Goal: Task Accomplishment & Management: Use online tool/utility

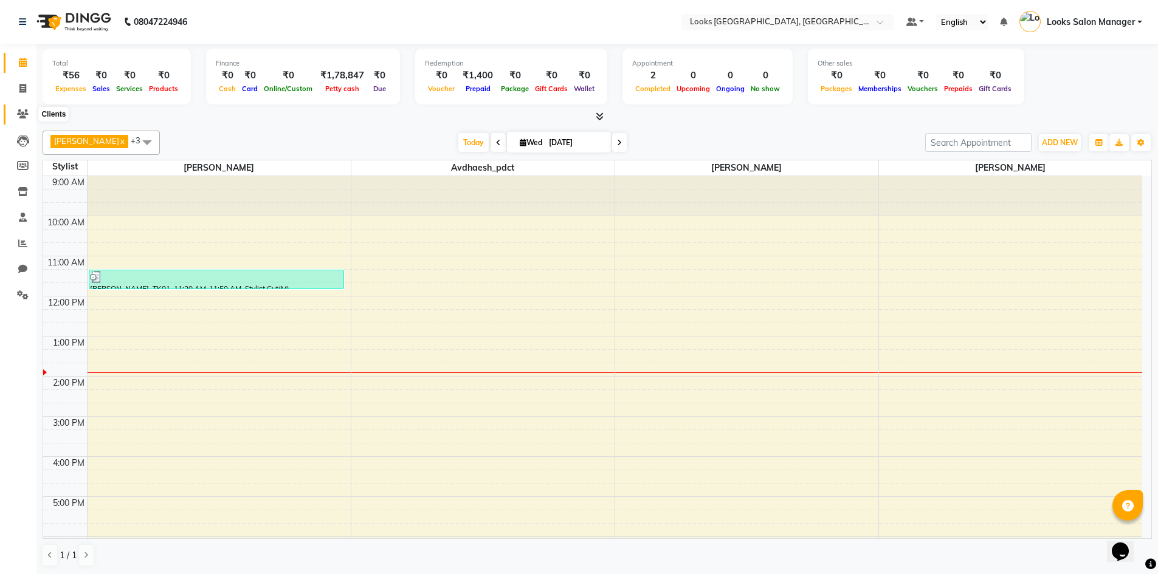
click at [24, 114] on icon at bounding box center [23, 113] width 12 height 9
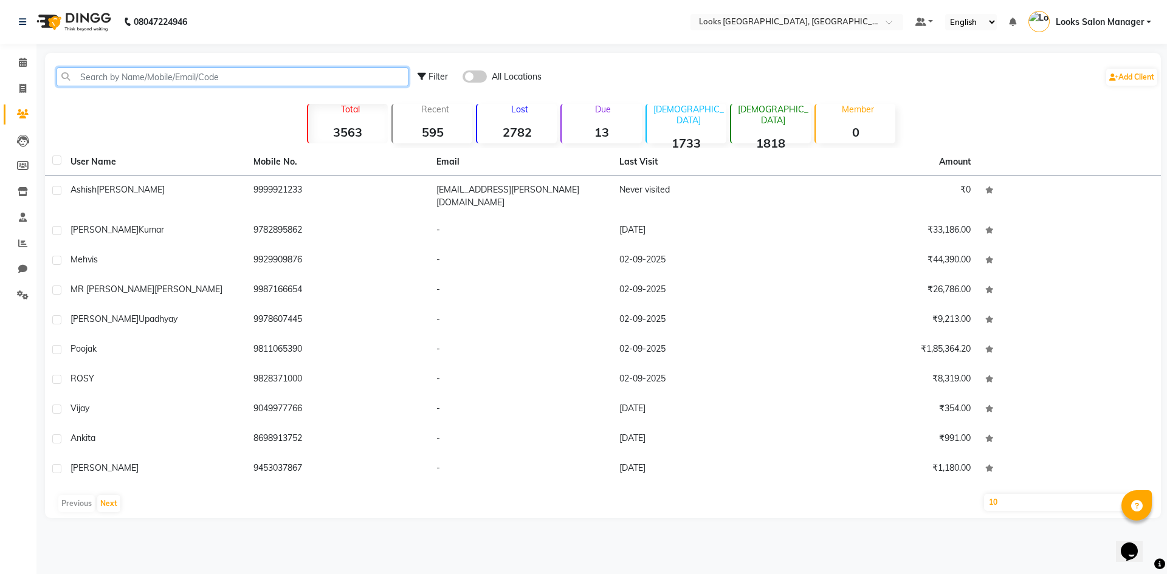
click at [81, 79] on input "text" at bounding box center [233, 76] width 352 height 19
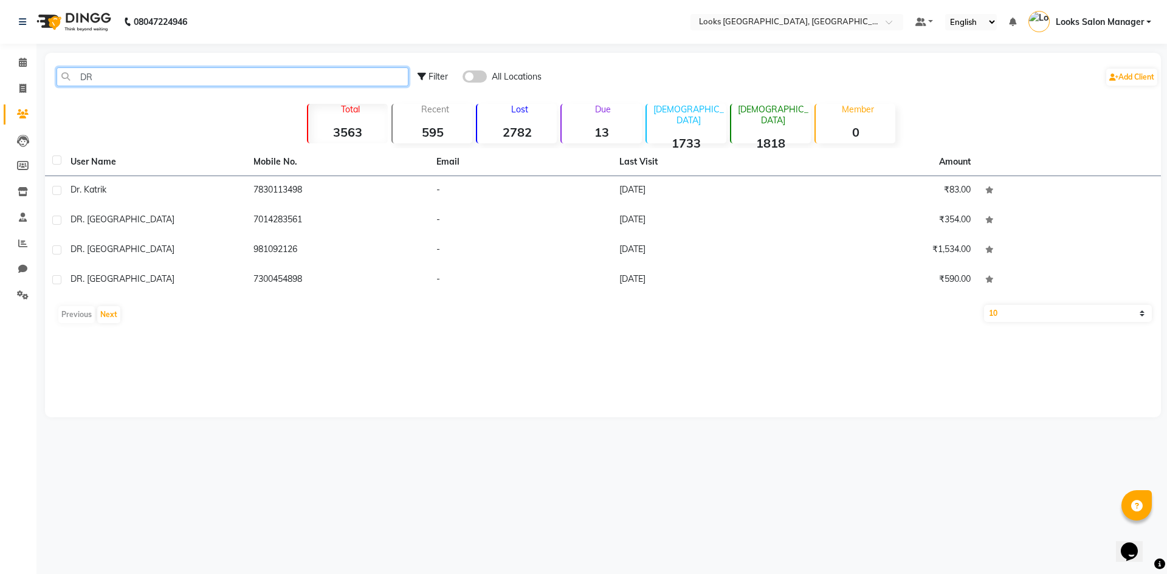
type input "D"
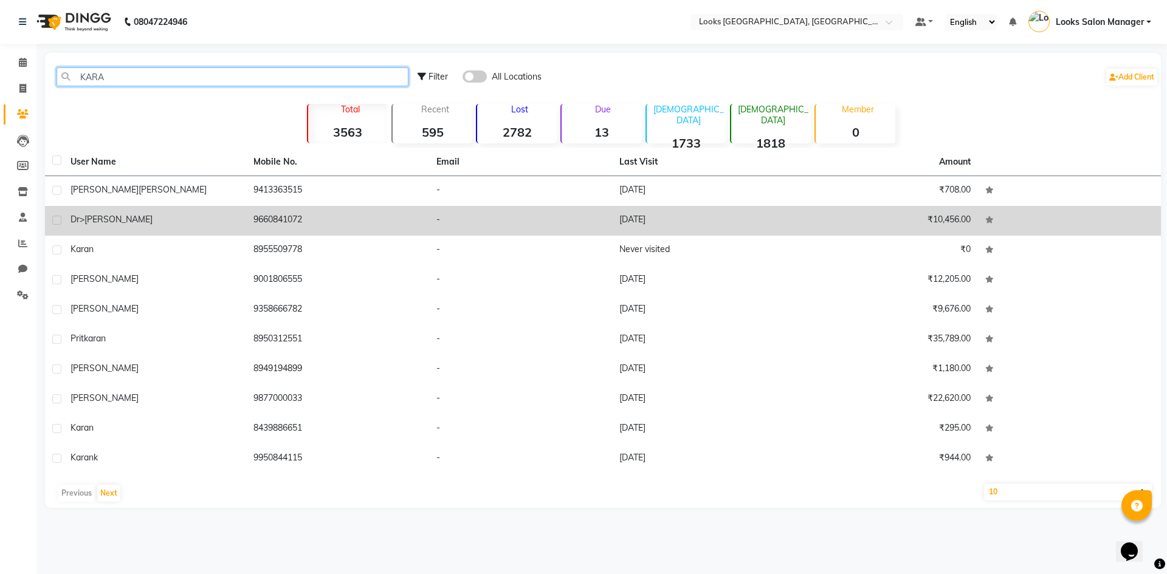
type input "KARA"
click at [511, 221] on td "-" at bounding box center [520, 221] width 183 height 30
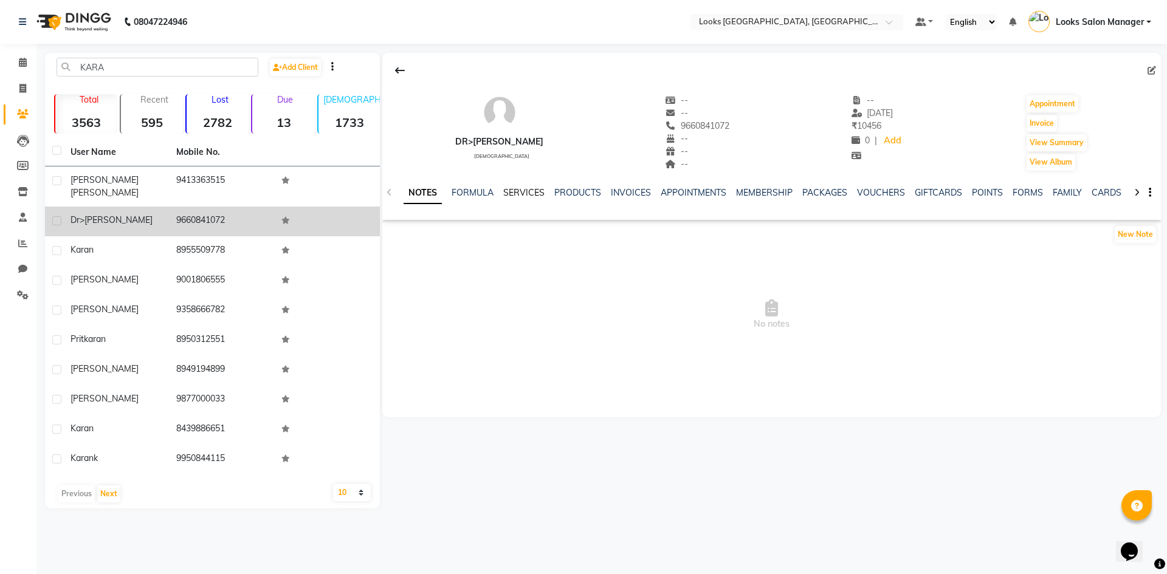
click at [524, 191] on link "SERVICES" at bounding box center [523, 192] width 41 height 11
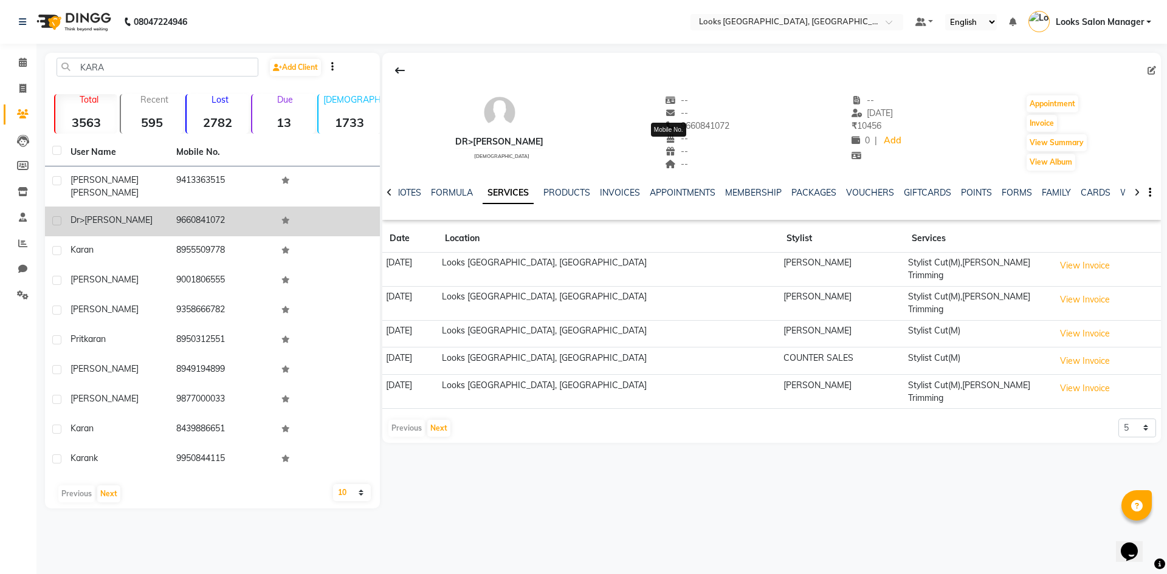
drag, startPoint x: 646, startPoint y: 122, endPoint x: 701, endPoint y: 125, distance: 54.7
click at [701, 125] on span "9660841072" at bounding box center [697, 125] width 64 height 11
copy span "9660841072"
click at [22, 92] on icon at bounding box center [22, 88] width 7 height 9
select select "service"
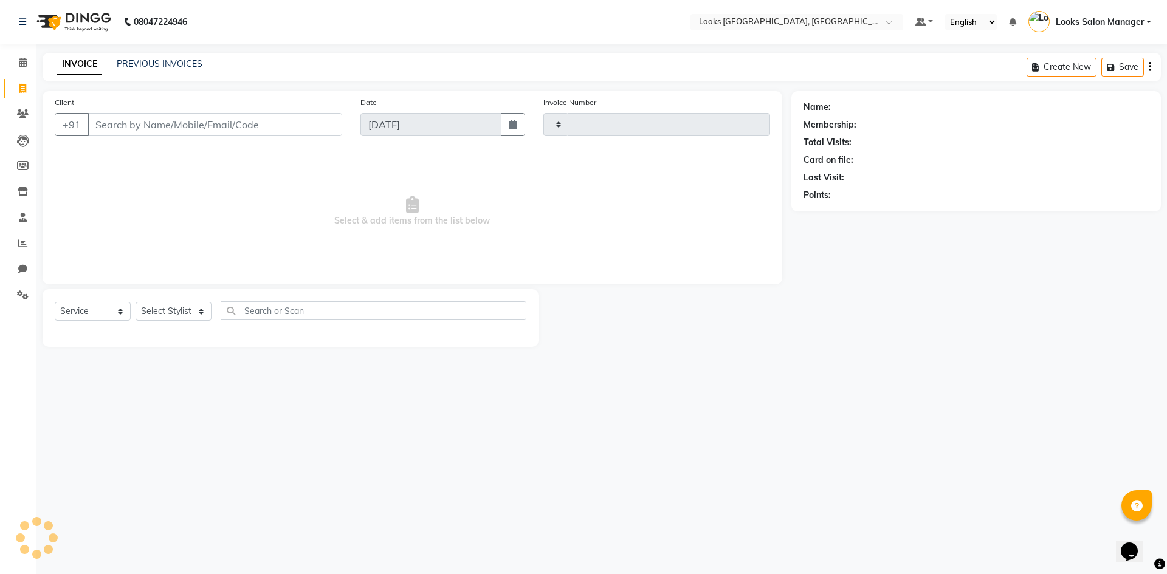
type input "1710"
select select "4460"
drag, startPoint x: 95, startPoint y: 136, endPoint x: 154, endPoint y: 125, distance: 59.4
click at [154, 125] on input "Client" at bounding box center [215, 124] width 255 height 23
paste input "9660841072"
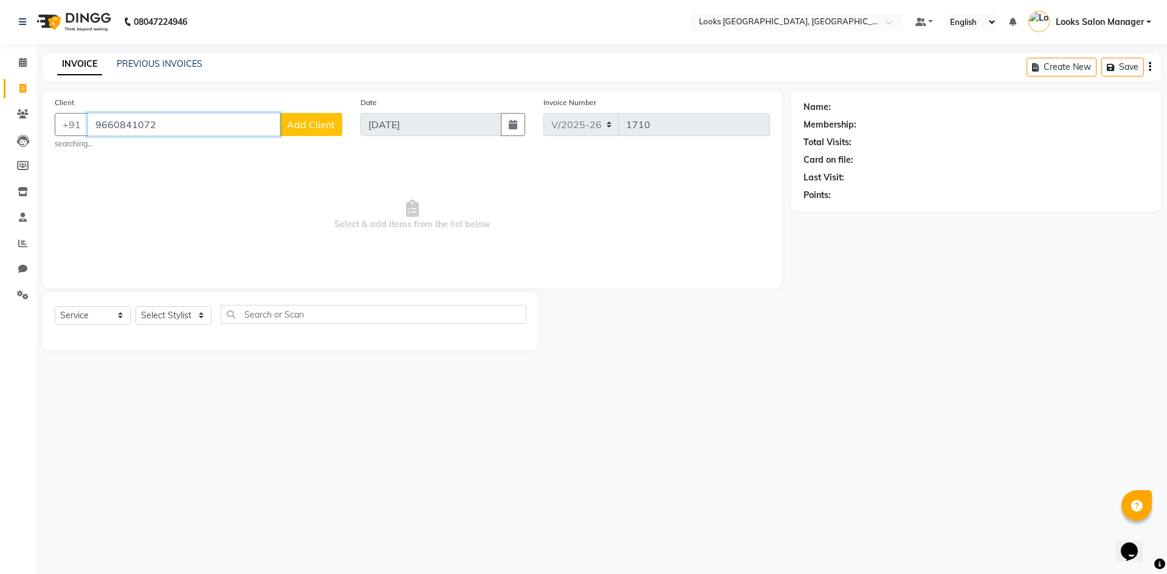
type input "9660841072"
click at [165, 314] on select "Select Stylist Avdhaesh_pdct COUNTER SALES Ganesh Kalpana_mgr Looks Salon Manag…" at bounding box center [174, 315] width 76 height 19
select select "85710"
click at [136, 306] on select "Select Stylist Avdhaesh_pdct COUNTER SALES Ganesh Kalpana_mgr Looks Salon Manag…" at bounding box center [174, 315] width 76 height 19
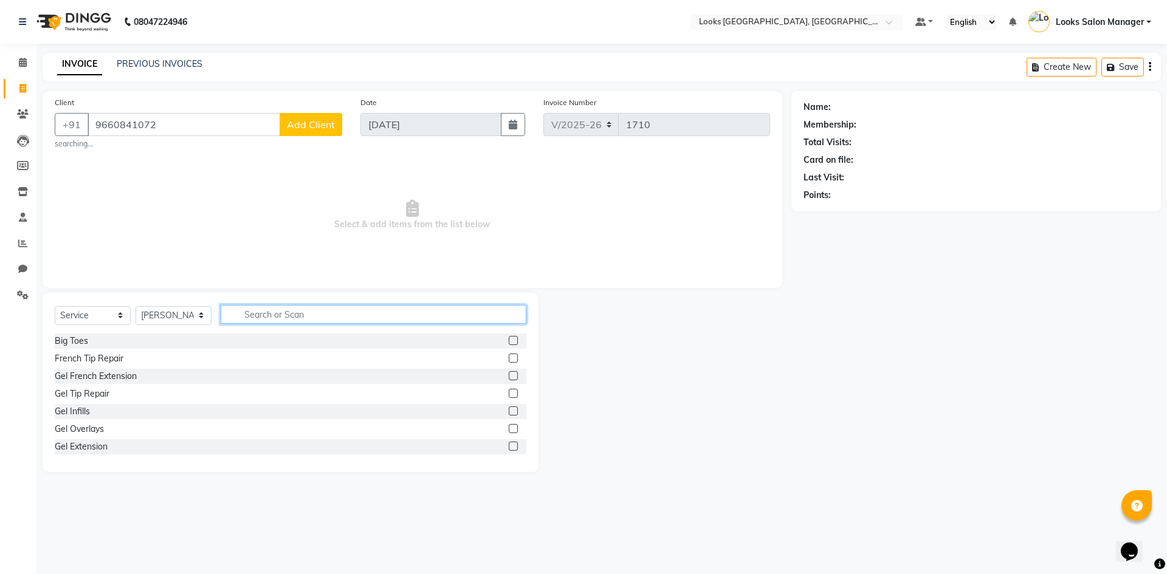
click at [282, 313] on input "text" at bounding box center [374, 314] width 306 height 19
type input "CUT"
click at [509, 359] on label at bounding box center [513, 358] width 9 height 9
click at [509, 359] on input "checkbox" at bounding box center [513, 359] width 8 height 8
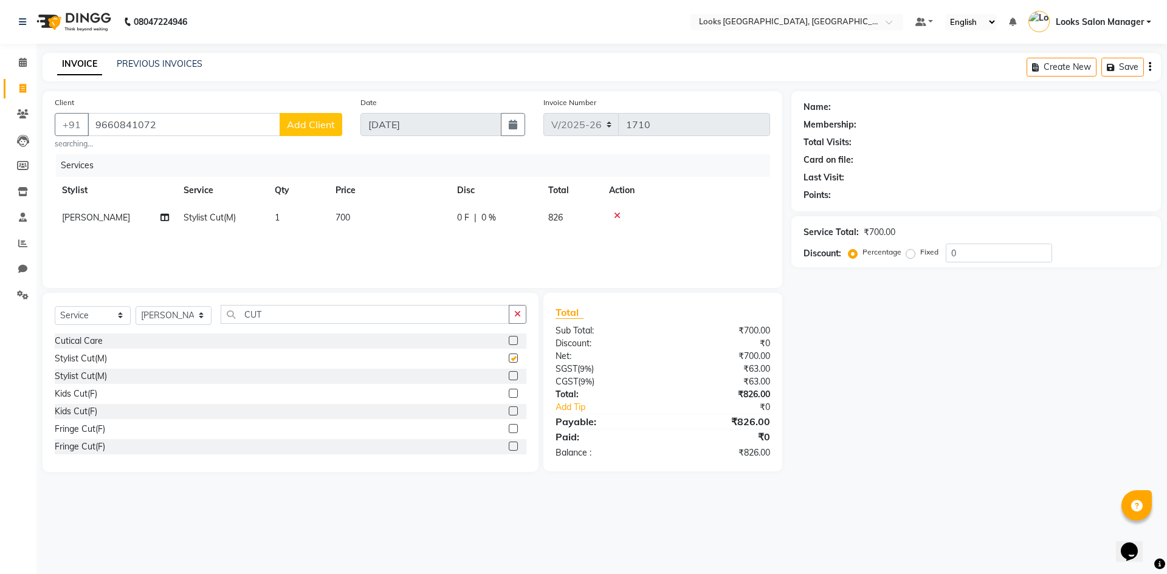
checkbox input "false"
click at [300, 308] on input "CUT" at bounding box center [365, 314] width 289 height 19
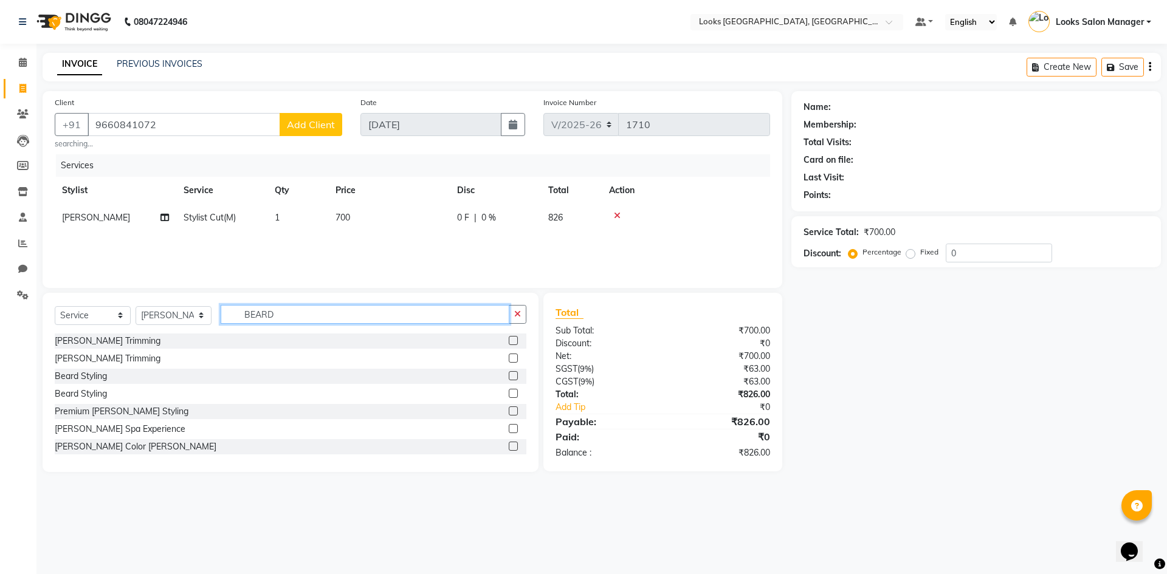
type input "BEARD"
click at [509, 337] on label at bounding box center [513, 340] width 9 height 9
click at [509, 337] on input "checkbox" at bounding box center [513, 341] width 8 height 8
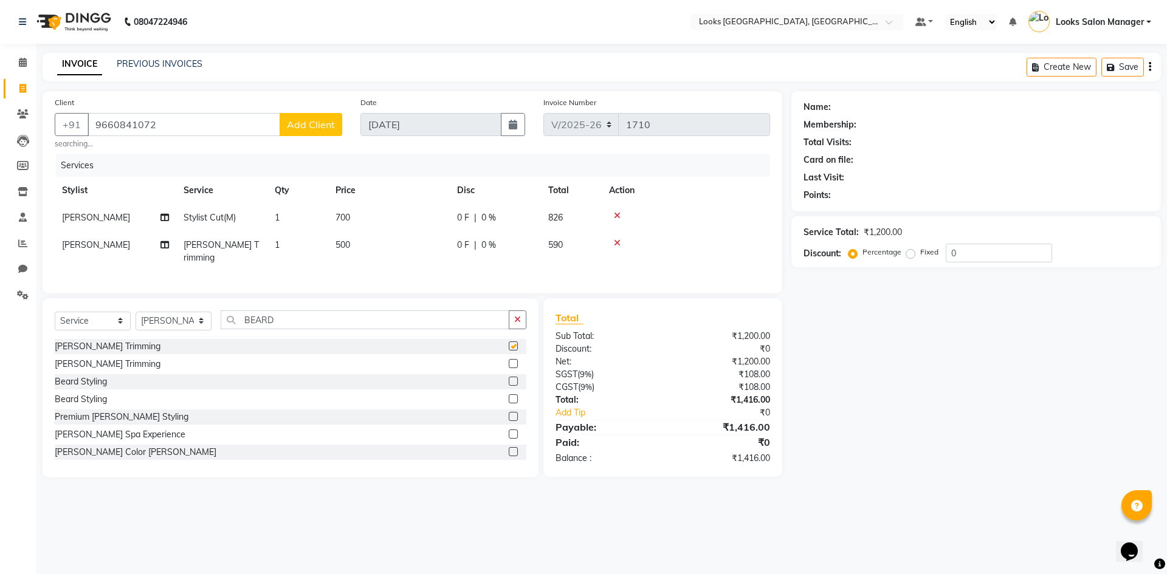
checkbox input "false"
click at [362, 215] on td "700" at bounding box center [389, 217] width 122 height 27
select select "85710"
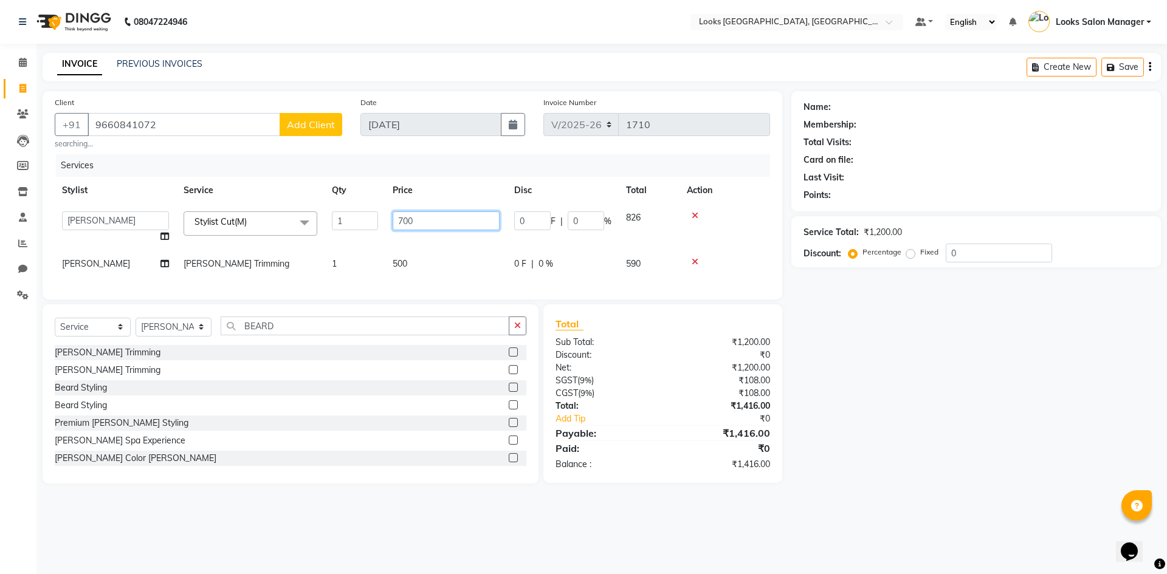
drag, startPoint x: 404, startPoint y: 221, endPoint x: 377, endPoint y: 222, distance: 26.7
click at [377, 222] on tr "Avdhaesh_pdct COUNTER SALES Ganesh Kalpana_mgr Looks Salon Manager MOHSIN Navee…" at bounding box center [412, 227] width 715 height 46
type input "500"
click at [394, 244] on tbody "Avdhaesh_pdct COUNTER SALES Ganesh Kalpana_mgr Looks Salon Manager MOHSIN Navee…" at bounding box center [412, 241] width 715 height 74
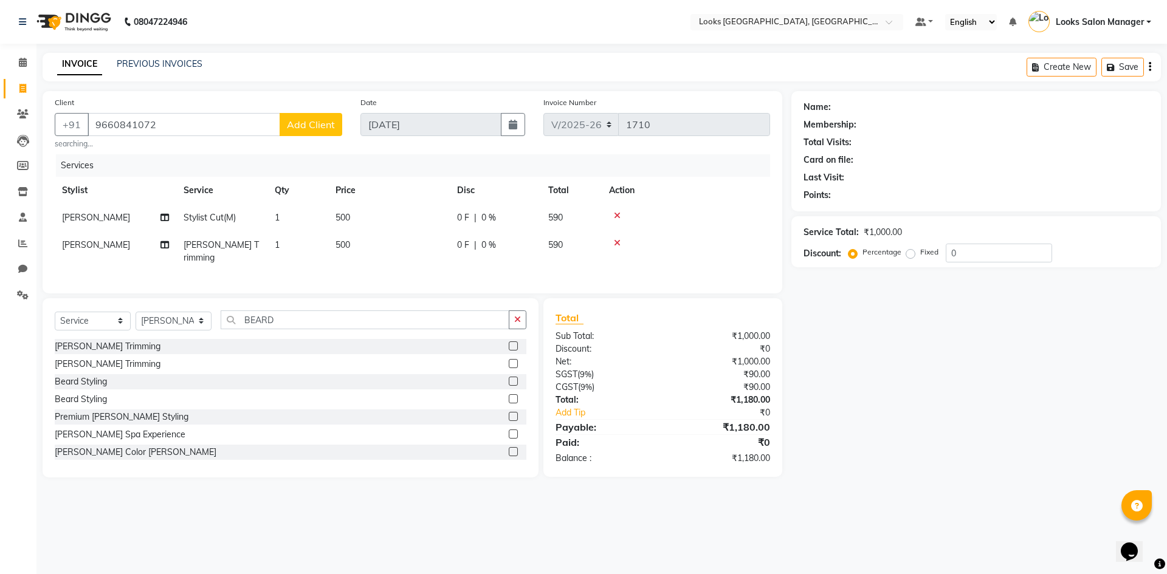
click at [394, 244] on td "500" at bounding box center [389, 252] width 122 height 40
select select "85710"
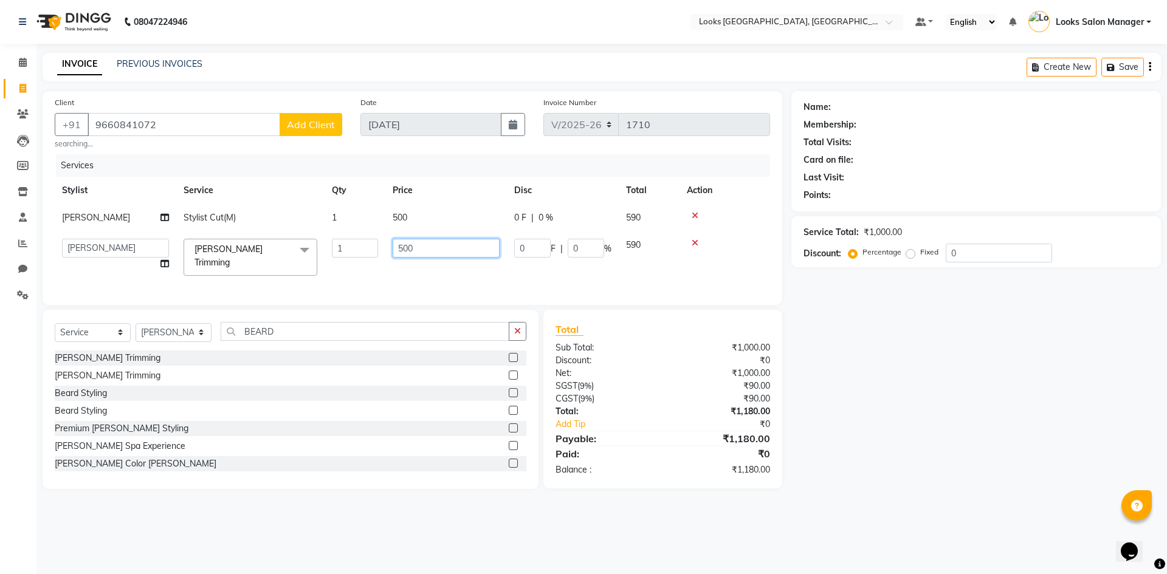
click at [394, 244] on input "500" at bounding box center [446, 248] width 107 height 19
type input "300"
click at [402, 275] on div "Services Stylist Service Qty Price Disc Total Action Tokeer Stylist Cut(M) 1 50…" at bounding box center [412, 223] width 715 height 139
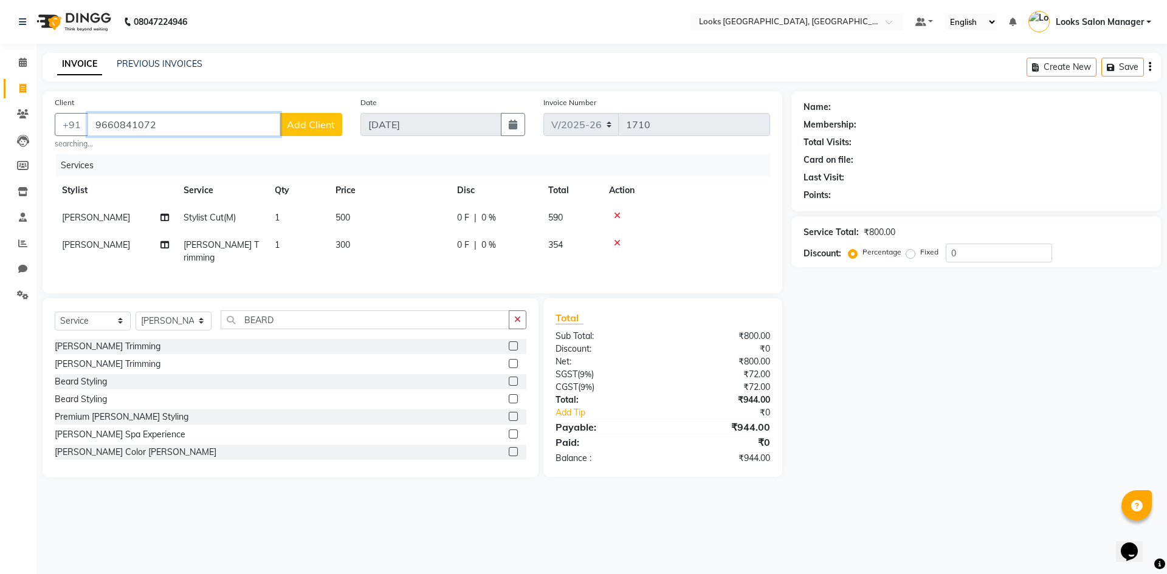
click at [170, 125] on input "9660841072" at bounding box center [184, 124] width 193 height 23
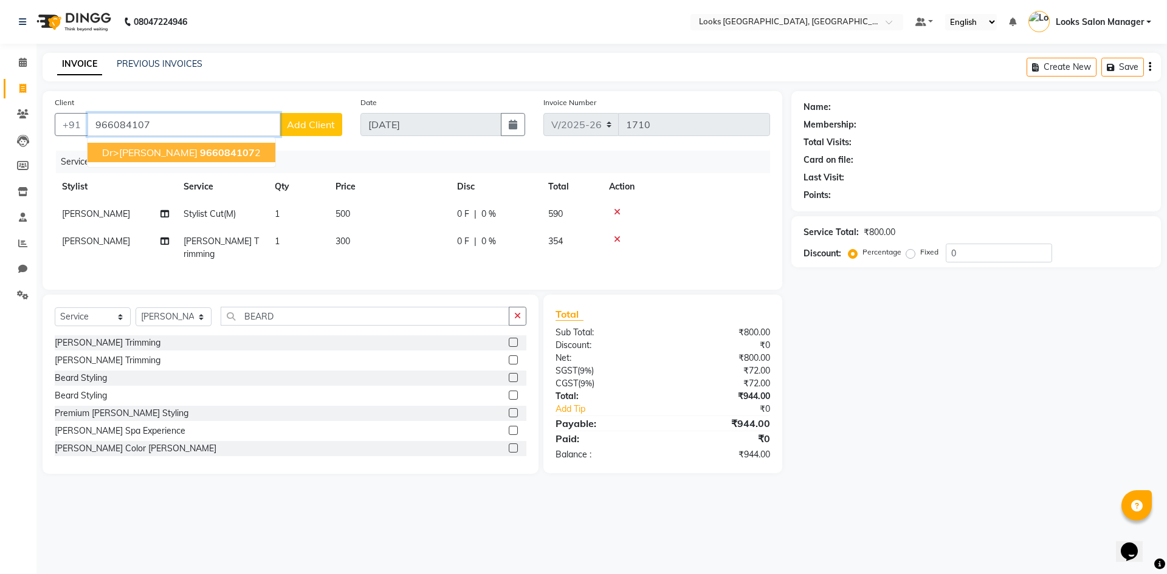
click at [200, 154] on span "966084107" at bounding box center [227, 152] width 55 height 12
type input "9660841072"
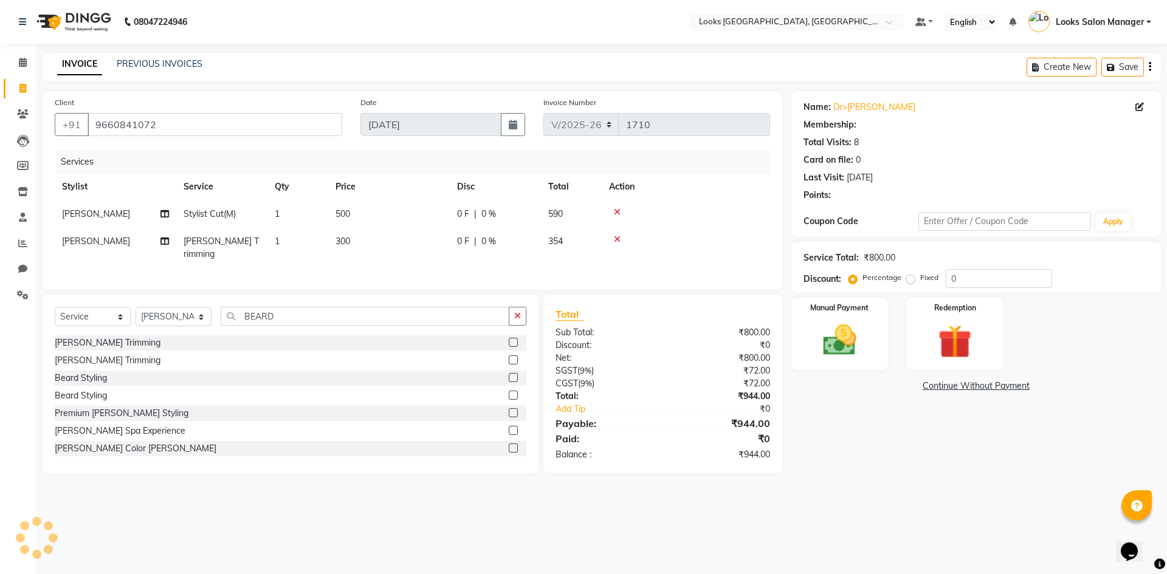
select select "1: Object"
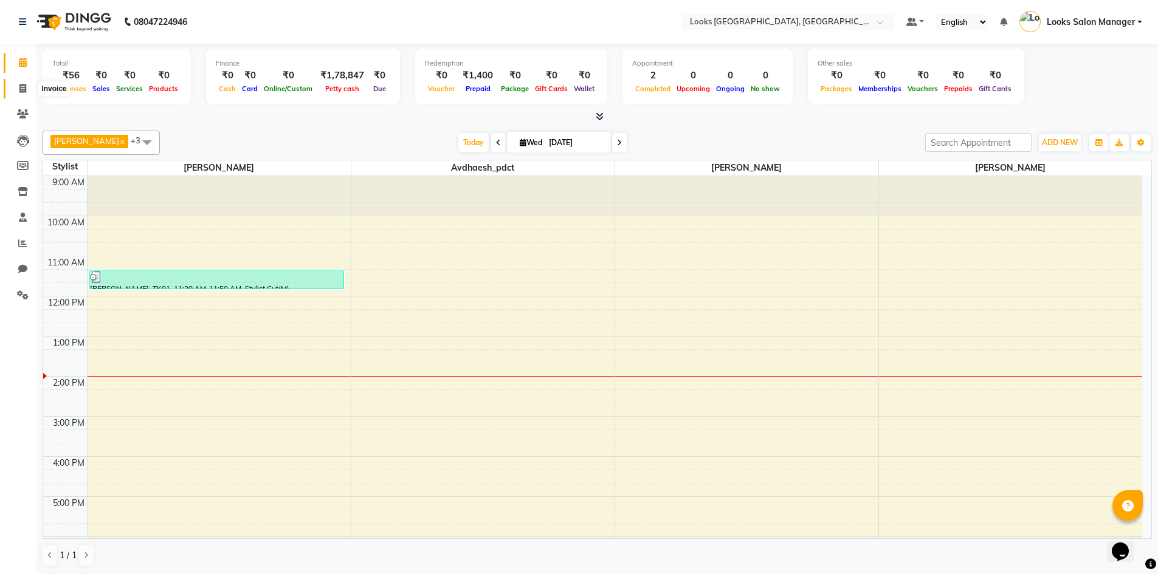
drag, startPoint x: 19, startPoint y: 94, endPoint x: 67, endPoint y: 94, distance: 48.6
click at [19, 93] on span at bounding box center [22, 89] width 21 height 14
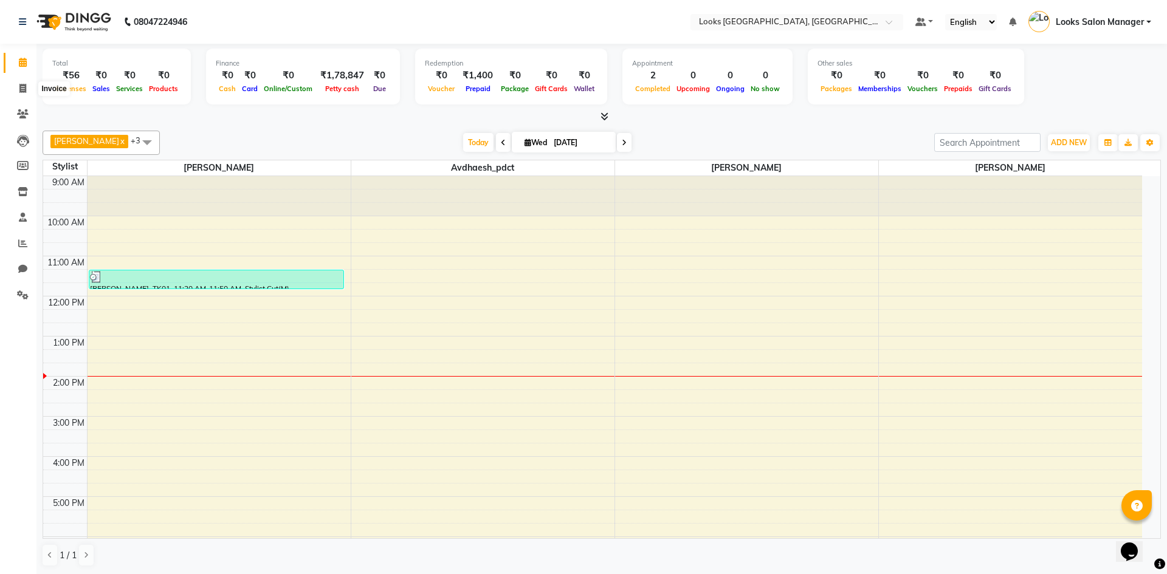
select select "4460"
select select "service"
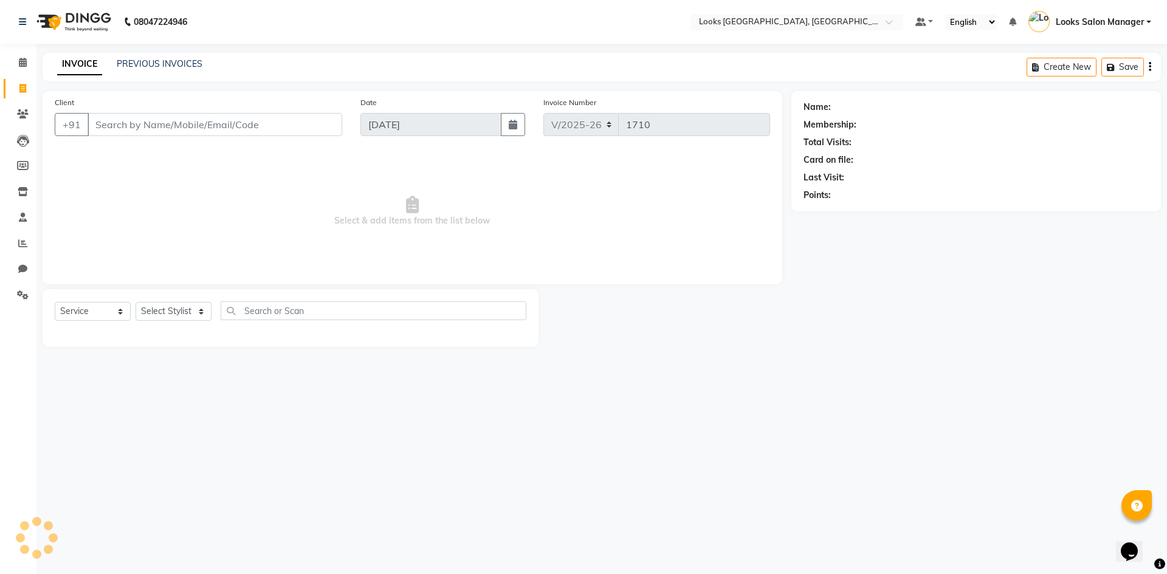
click at [124, 125] on input "Client" at bounding box center [215, 124] width 255 height 23
click at [171, 312] on select "Select Stylist Avdhaesh_pdct COUNTER SALES [PERSON_NAME] Looks Salon Manager [P…" at bounding box center [174, 311] width 76 height 19
select select "25215"
click at [136, 302] on select "Select Stylist Avdhaesh_pdct COUNTER SALES [PERSON_NAME] Looks Salon Manager [P…" at bounding box center [174, 311] width 76 height 19
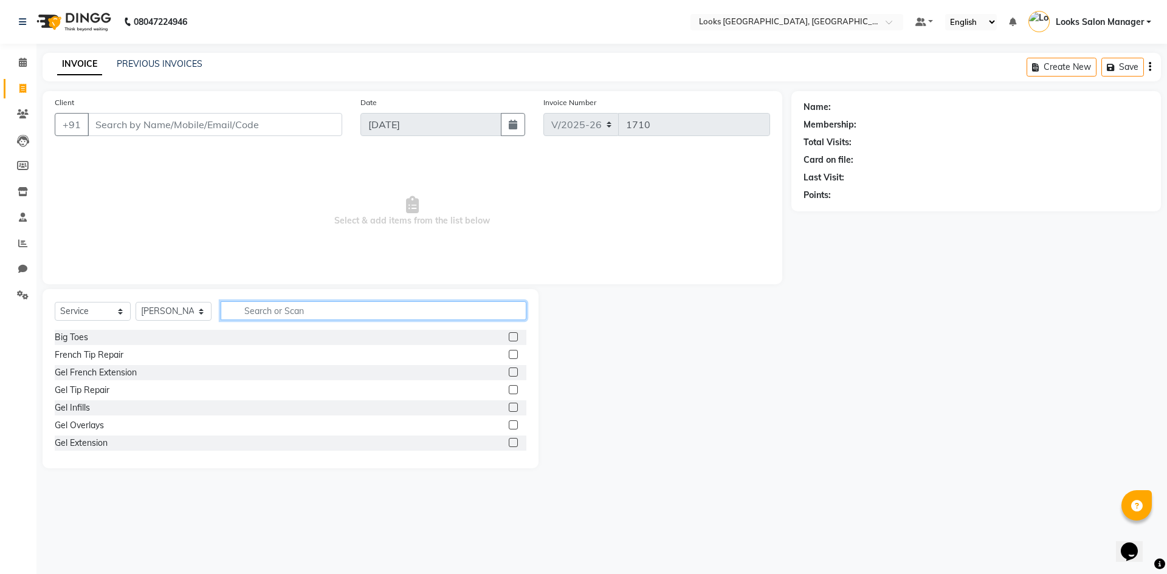
click at [262, 314] on input "text" at bounding box center [374, 310] width 306 height 19
type input "CUT"
click at [509, 351] on label at bounding box center [513, 354] width 9 height 9
click at [509, 351] on input "checkbox" at bounding box center [513, 355] width 8 height 8
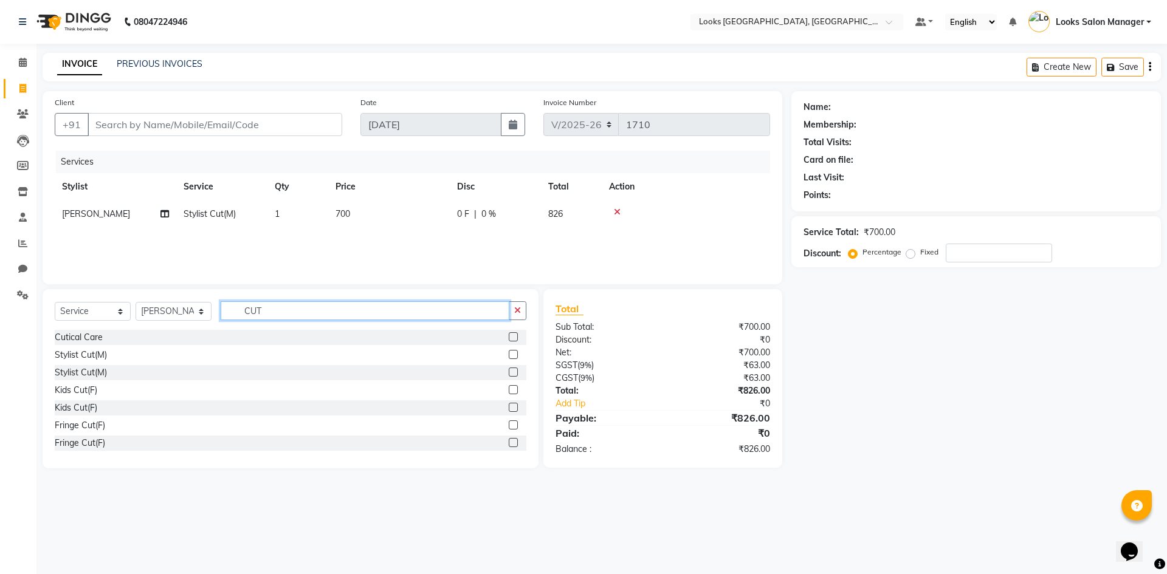
checkbox input "false"
click at [323, 313] on input "CUT" at bounding box center [365, 310] width 289 height 19
type input "TOUCH"
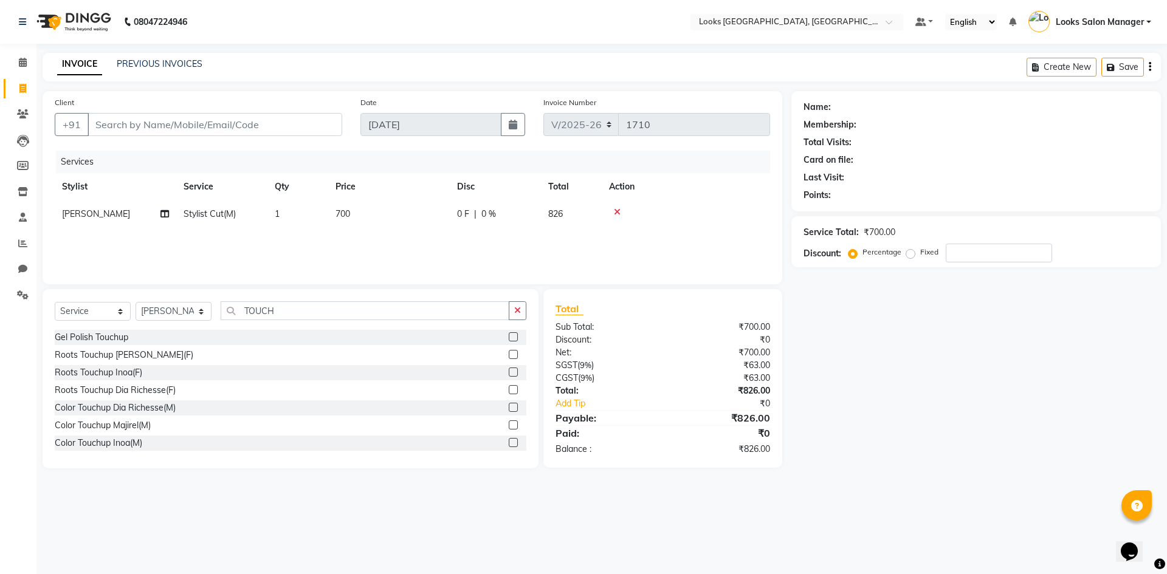
click at [509, 423] on label at bounding box center [513, 425] width 9 height 9
click at [509, 423] on input "checkbox" at bounding box center [513, 426] width 8 height 8
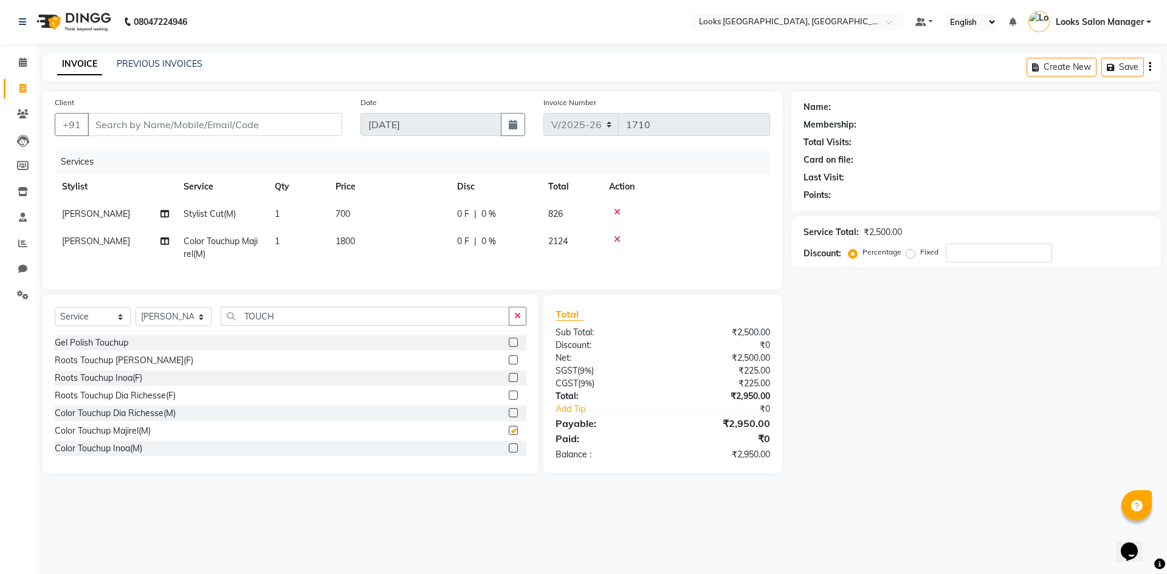
checkbox input "false"
click at [400, 244] on td "1800" at bounding box center [389, 248] width 122 height 40
select select "25215"
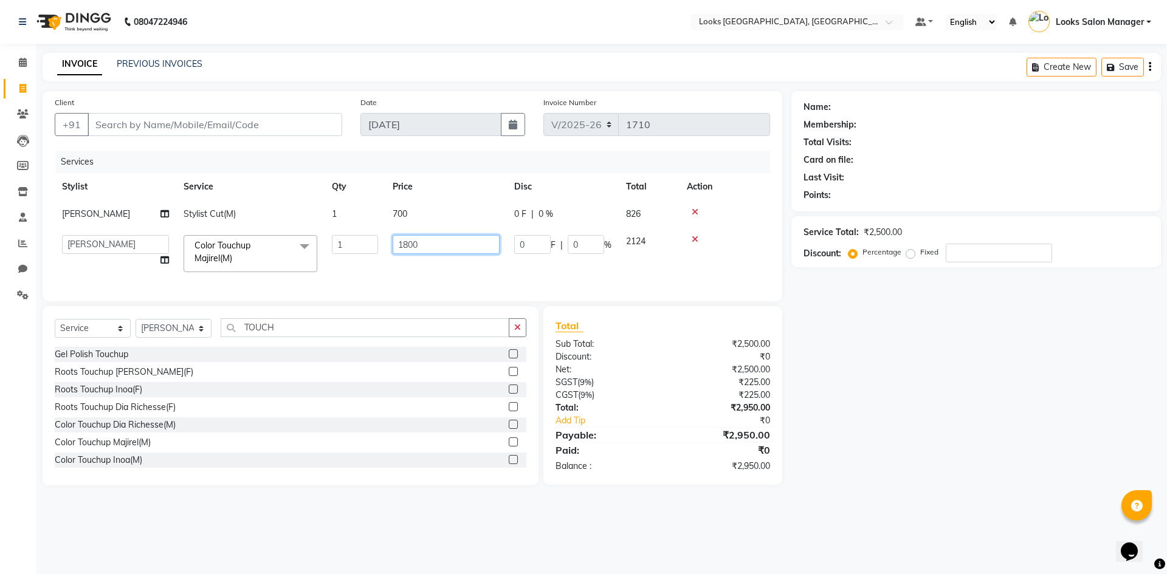
click at [400, 243] on input "1800" at bounding box center [446, 244] width 107 height 19
type input "1400"
click at [394, 267] on td "1400" at bounding box center [446, 254] width 122 height 52
select select "25215"
click at [277, 337] on input "TOUCH" at bounding box center [365, 327] width 289 height 19
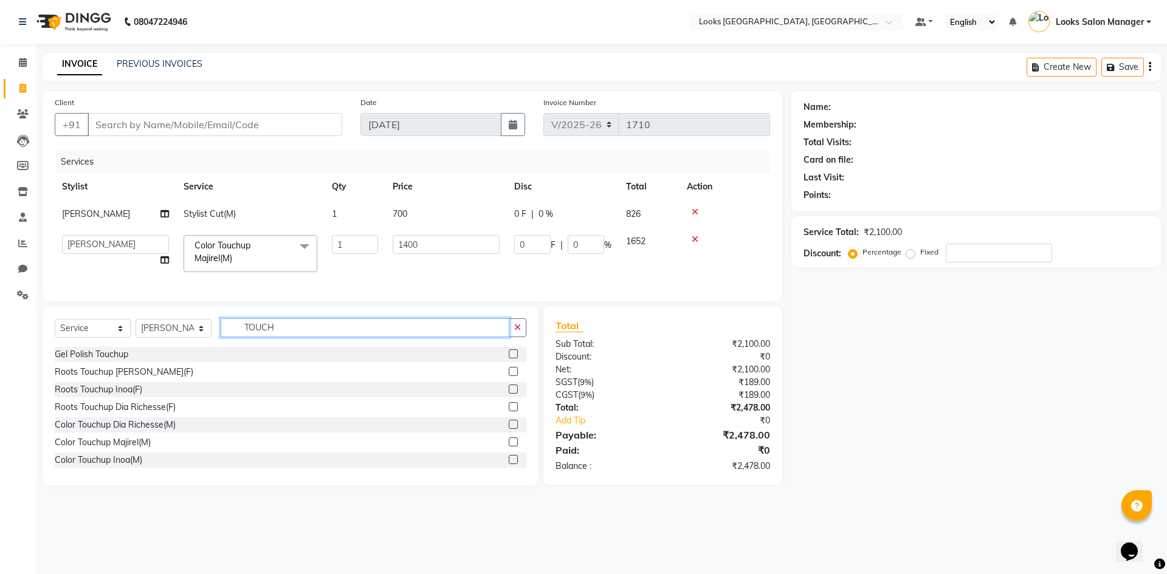
click at [277, 337] on input "TOUCH" at bounding box center [365, 327] width 289 height 19
type input "BEA"
click at [509, 359] on label at bounding box center [513, 353] width 9 height 9
click at [509, 359] on input "checkbox" at bounding box center [513, 355] width 8 height 8
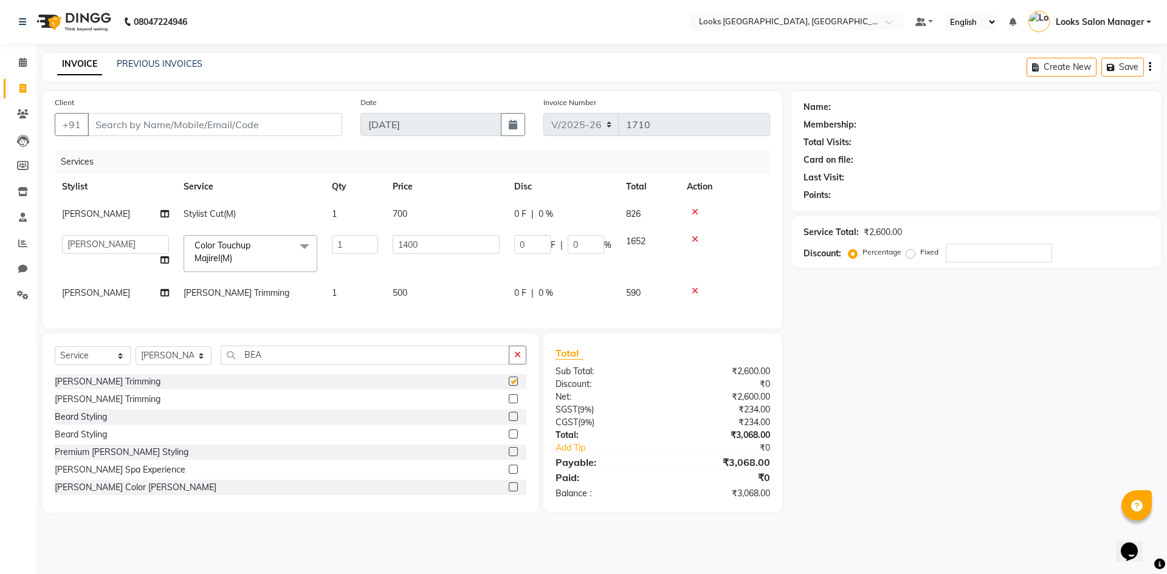
click at [456, 289] on td "500" at bounding box center [446, 293] width 122 height 27
checkbox input "false"
select select "25215"
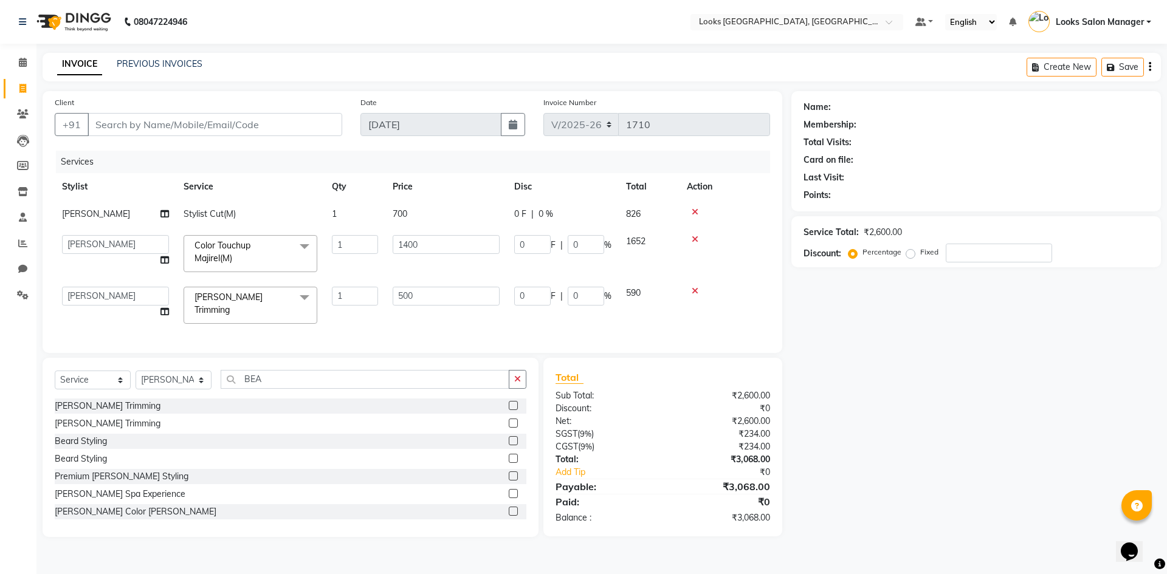
click at [456, 289] on input "500" at bounding box center [446, 296] width 107 height 19
type input "300"
click at [387, 329] on div "Client +91 Date 03-09-2025 Invoice Number V/2025 V/2025-26 1710 Services Stylis…" at bounding box center [413, 222] width 740 height 262
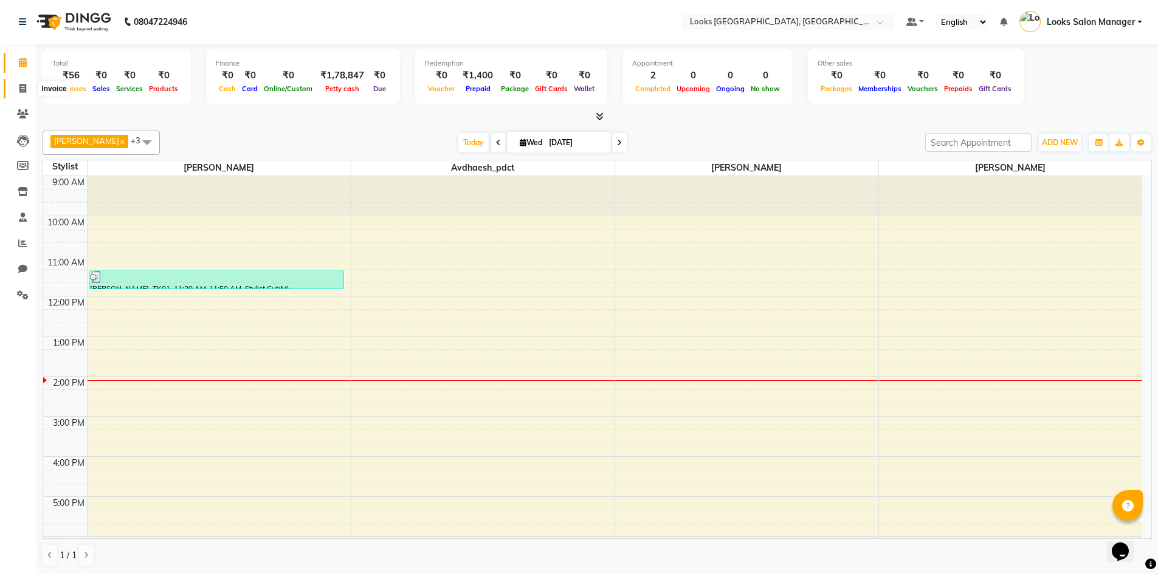
click at [22, 87] on icon at bounding box center [22, 88] width 7 height 9
select select "4460"
select select "service"
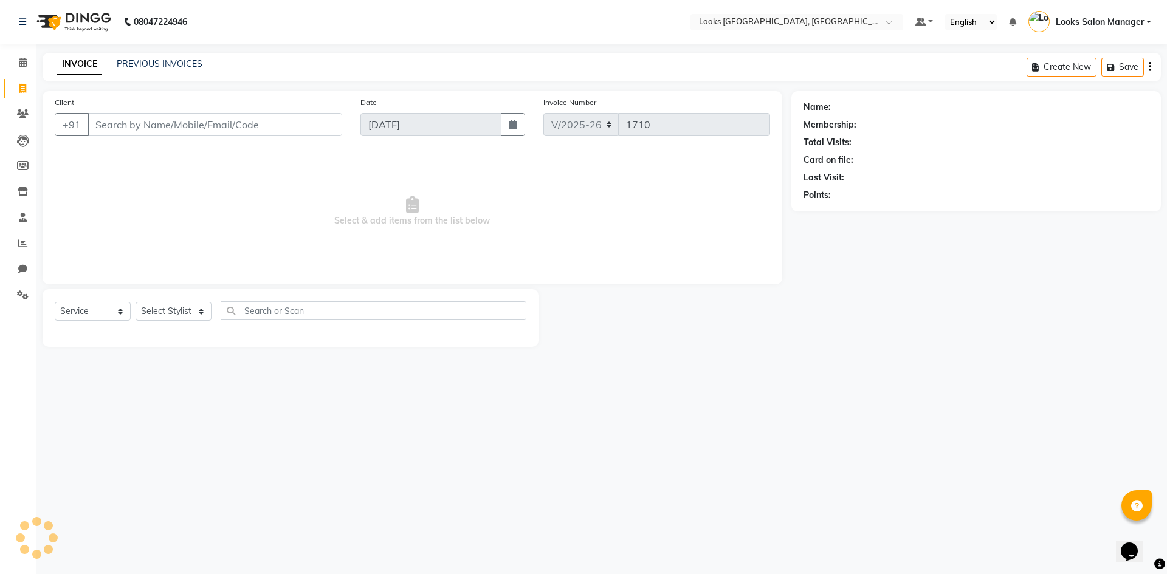
click at [116, 120] on input "Client" at bounding box center [215, 124] width 255 height 23
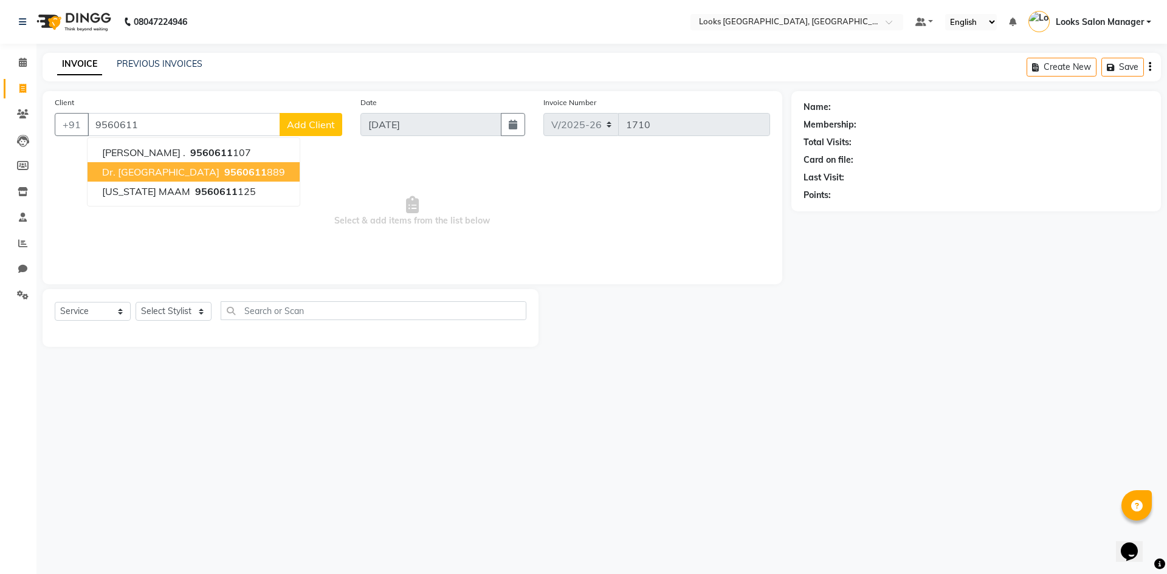
click at [193, 178] on button "dr. drishti 9560611 889" at bounding box center [194, 171] width 212 height 19
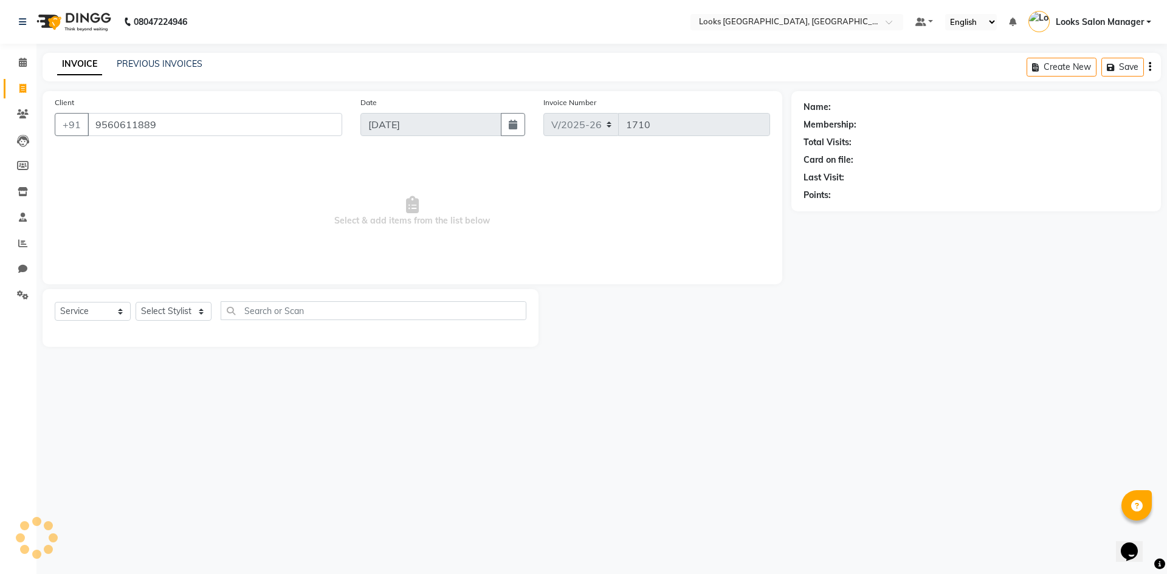
type input "9560611889"
select select "1: Object"
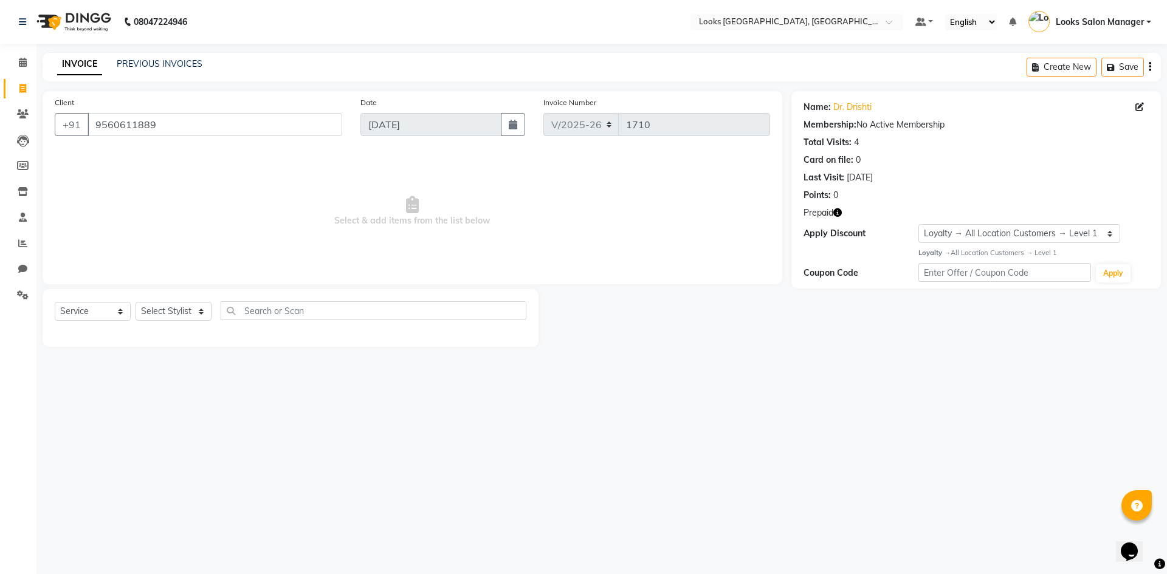
click at [838, 210] on icon "button" at bounding box center [837, 212] width 9 height 9
click at [844, 109] on link "Dr. Drishti" at bounding box center [852, 107] width 38 height 13
click at [224, 126] on input "9560611889" at bounding box center [215, 124] width 255 height 23
paste input "9560611889"
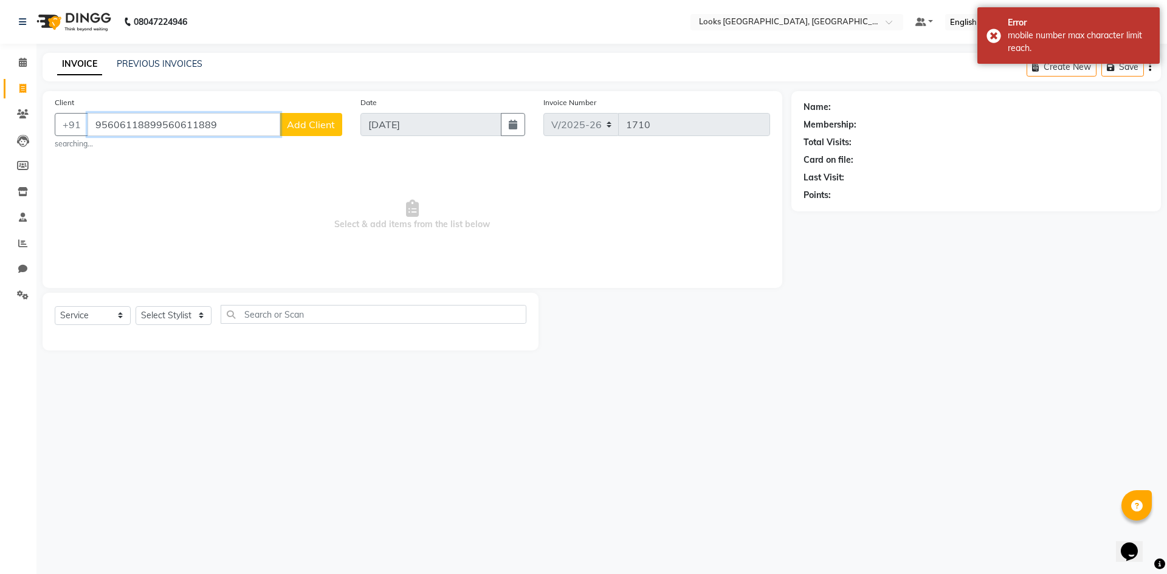
click at [243, 124] on input "95606118899560611889" at bounding box center [184, 124] width 193 height 23
paste input "text"
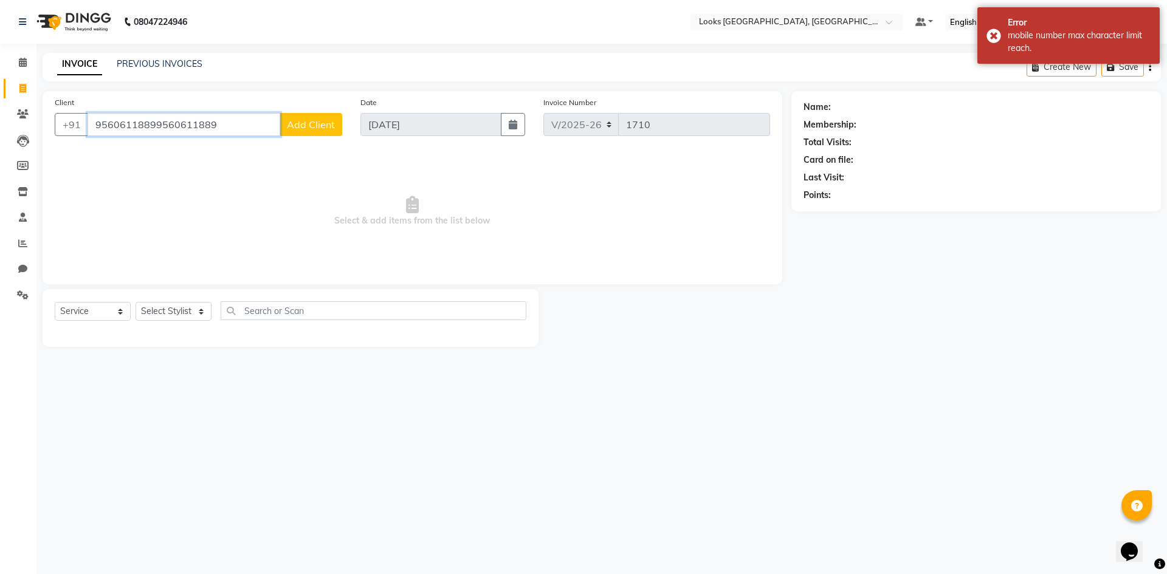
type input "9560611889"
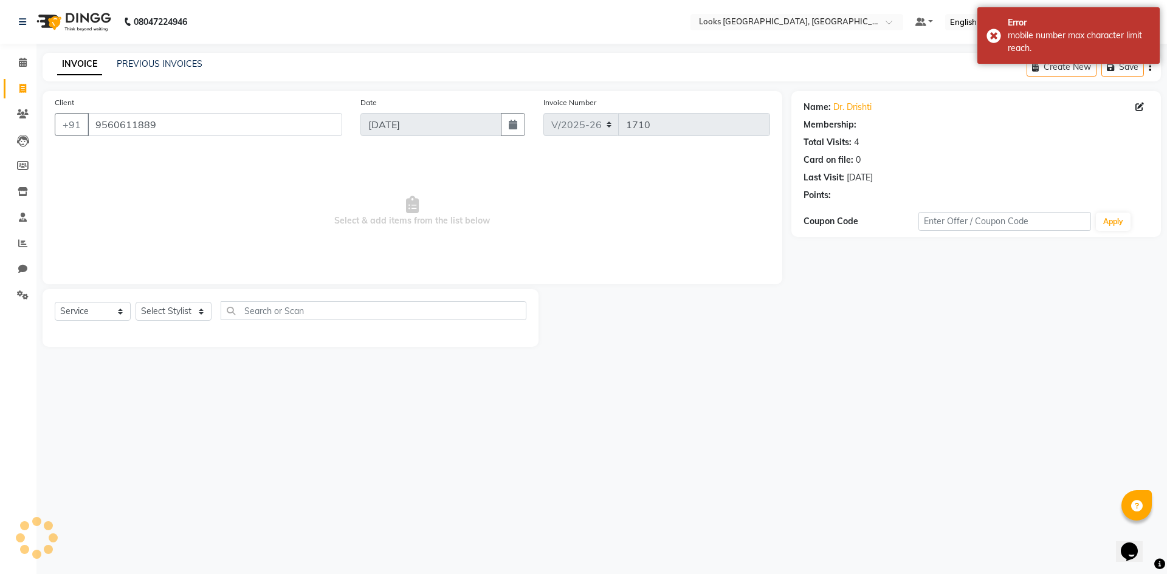
select select "1: Object"
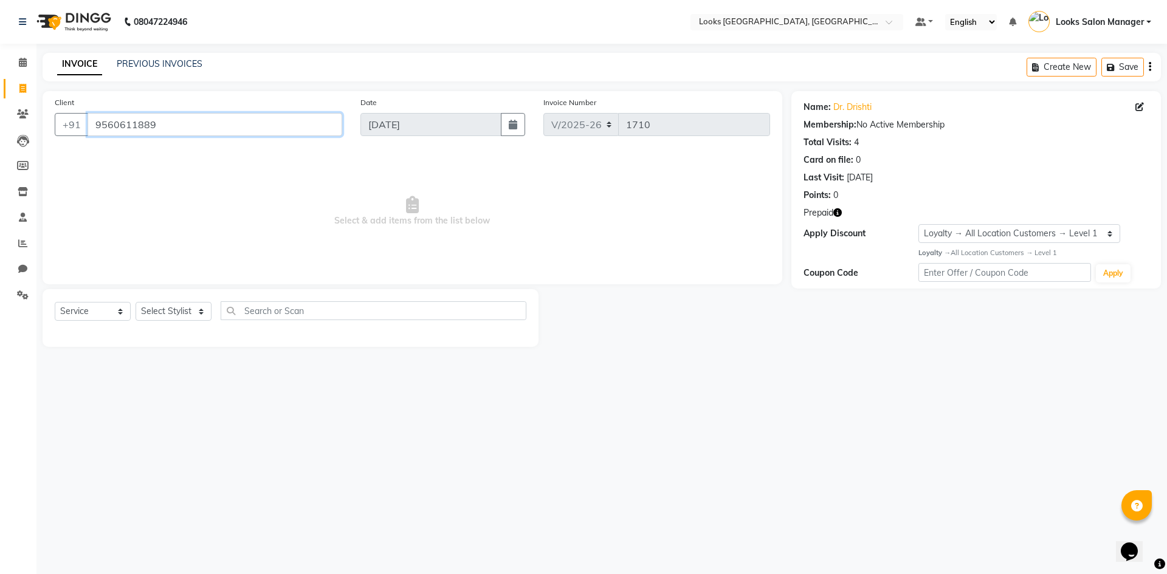
click at [247, 120] on input "9560611889" at bounding box center [215, 124] width 255 height 23
click at [269, 263] on span "Select & add items from the list below" at bounding box center [412, 212] width 715 height 122
drag, startPoint x: 164, startPoint y: 311, endPoint x: 157, endPoint y: 319, distance: 10.3
click at [164, 311] on select "Select Stylist Avdhaesh_pdct COUNTER SALES Ganesh Kalpana_mgr Looks Salon Manag…" at bounding box center [174, 311] width 76 height 19
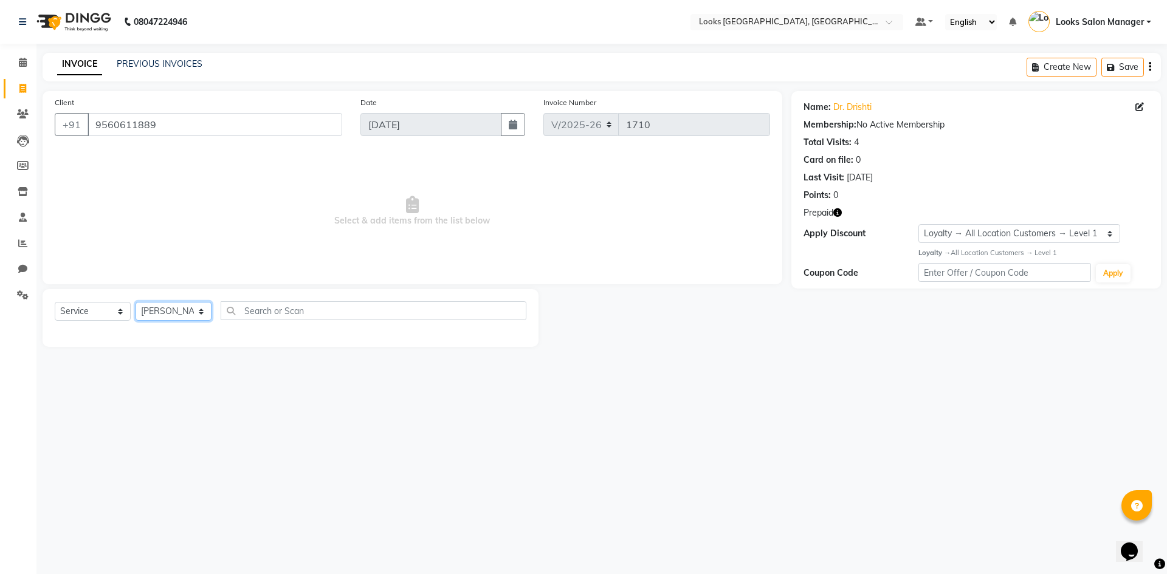
click at [136, 302] on select "Select Stylist Avdhaesh_pdct COUNTER SALES Ganesh Kalpana_mgr Looks Salon Manag…" at bounding box center [174, 311] width 76 height 19
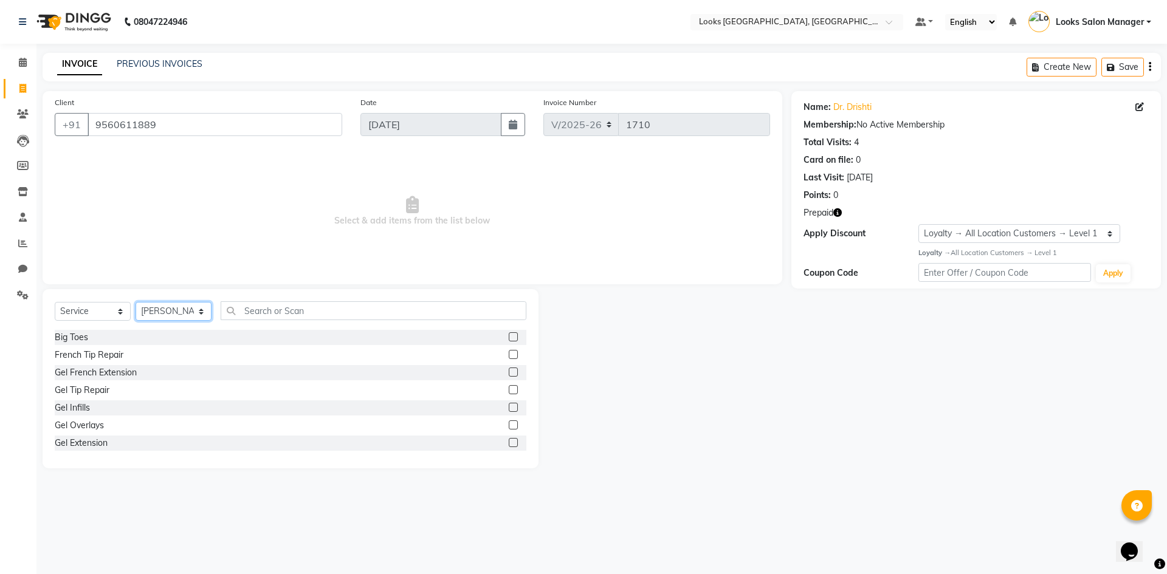
click at [172, 308] on select "Select Stylist Avdhaesh_pdct COUNTER SALES Ganesh Kalpana_mgr Looks Salon Manag…" at bounding box center [174, 311] width 76 height 19
select select "63435"
click at [136, 302] on select "Select Stylist Avdhaesh_pdct COUNTER SALES Ganesh Kalpana_mgr Looks Salon Manag…" at bounding box center [174, 311] width 76 height 19
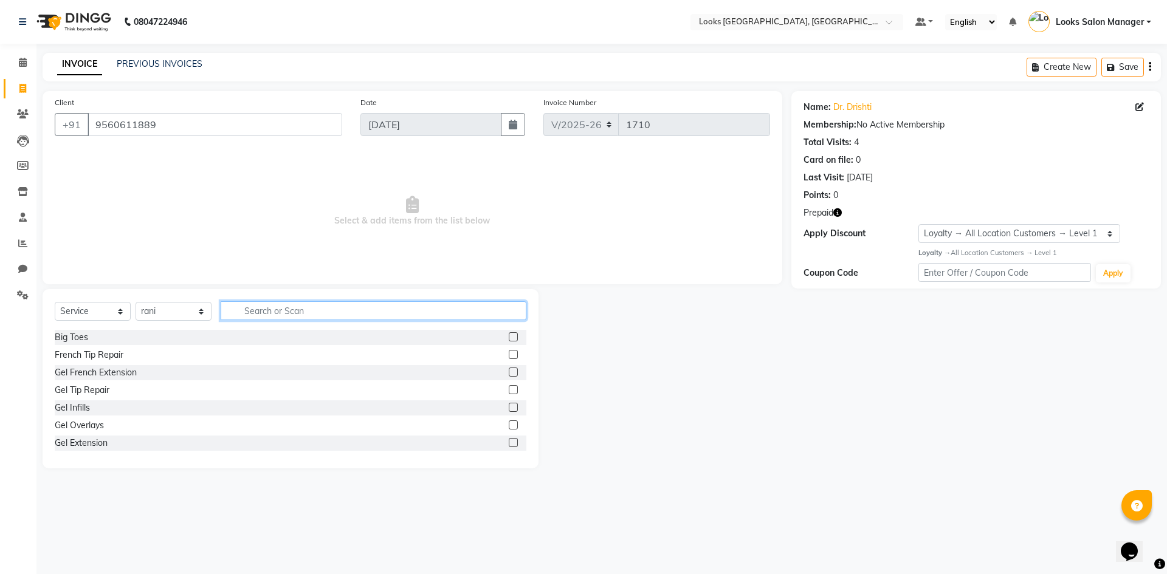
click at [256, 317] on input "text" at bounding box center [374, 310] width 306 height 19
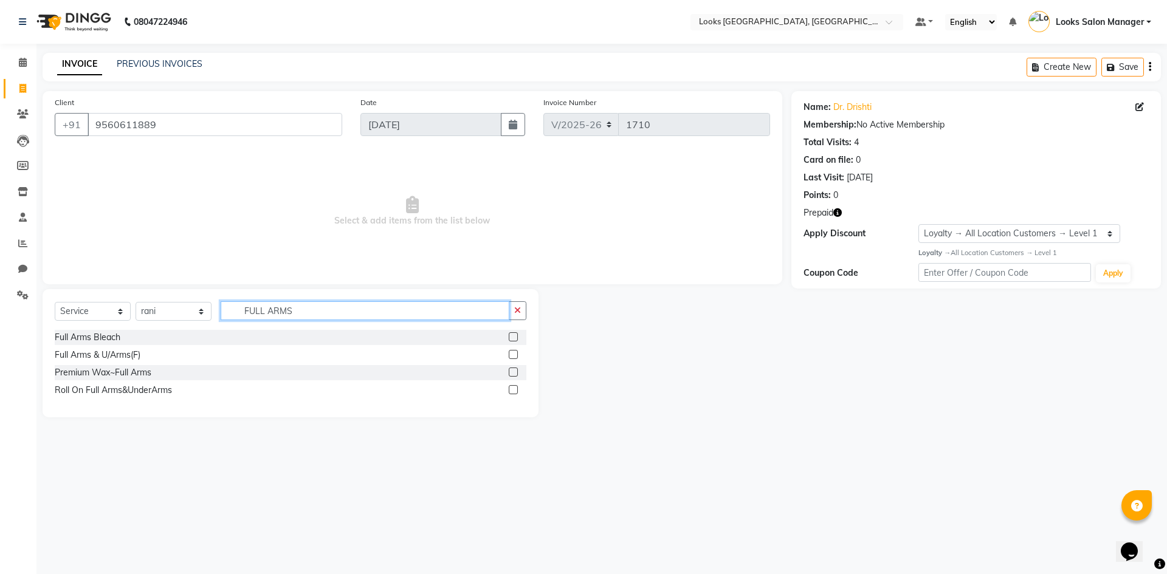
type input "FULL ARMS"
click at [512, 370] on label at bounding box center [513, 372] width 9 height 9
click at [512, 370] on input "checkbox" at bounding box center [513, 373] width 8 height 8
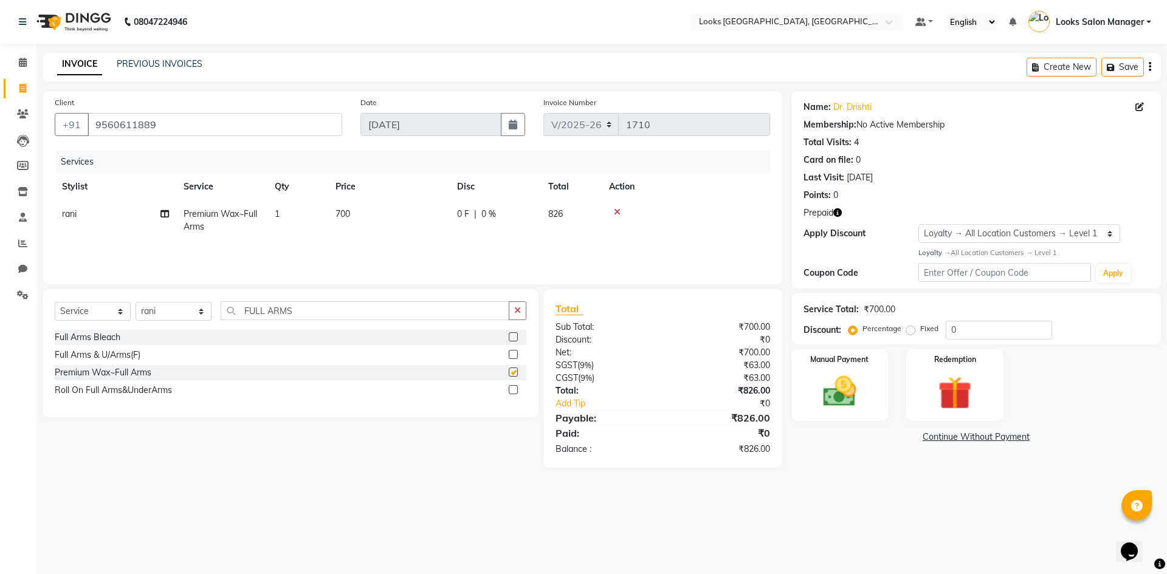
checkbox input "false"
click at [348, 317] on input "FULL ARMS" at bounding box center [365, 310] width 289 height 19
type input "FULL LEG"
click at [512, 373] on label at bounding box center [513, 372] width 9 height 9
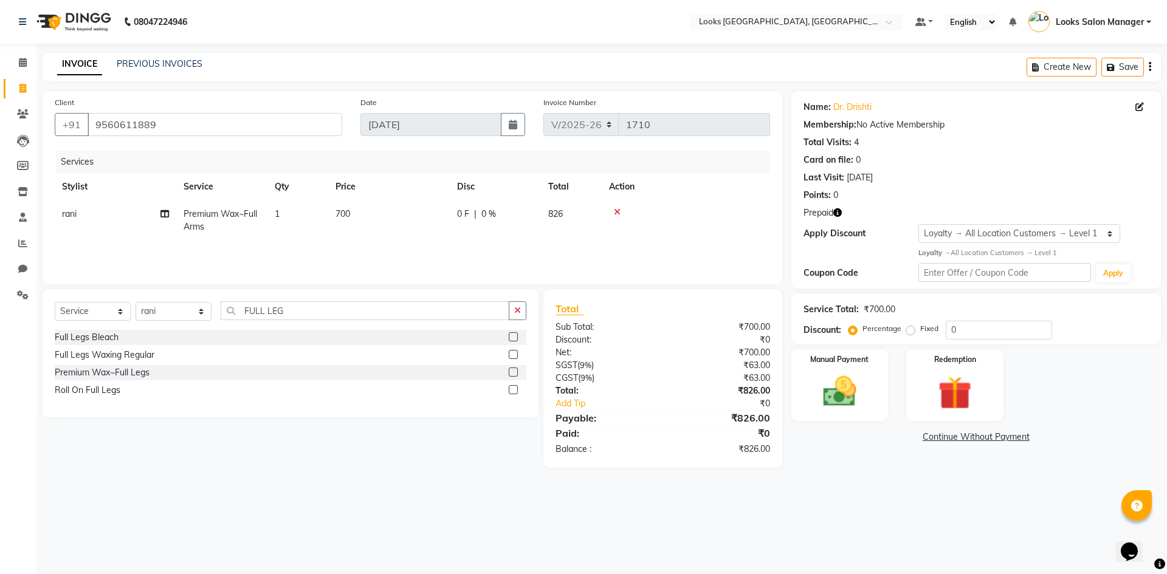
click at [512, 373] on input "checkbox" at bounding box center [513, 373] width 8 height 8
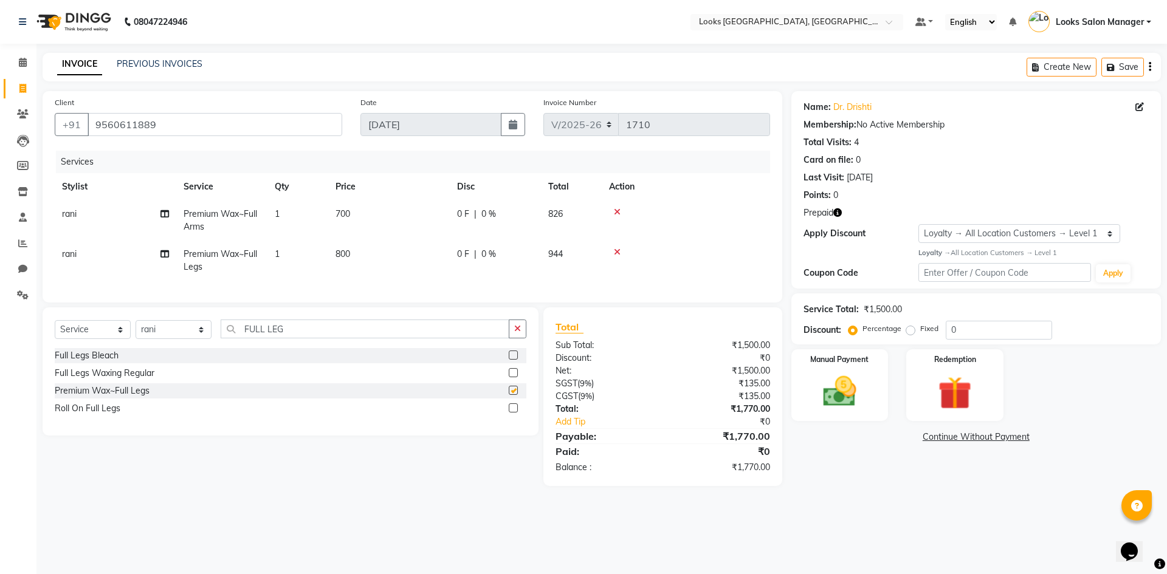
checkbox input "false"
click at [297, 338] on input "FULL LEG" at bounding box center [365, 329] width 289 height 19
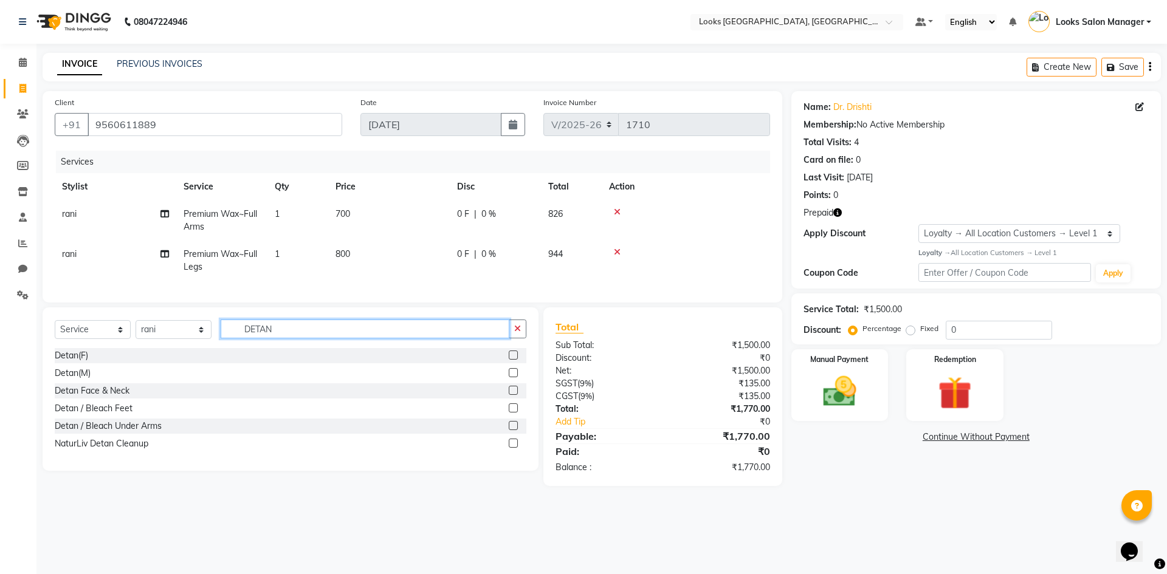
type input "DETAN"
click at [513, 448] on label at bounding box center [513, 443] width 9 height 9
click at [513, 448] on input "checkbox" at bounding box center [513, 444] width 8 height 8
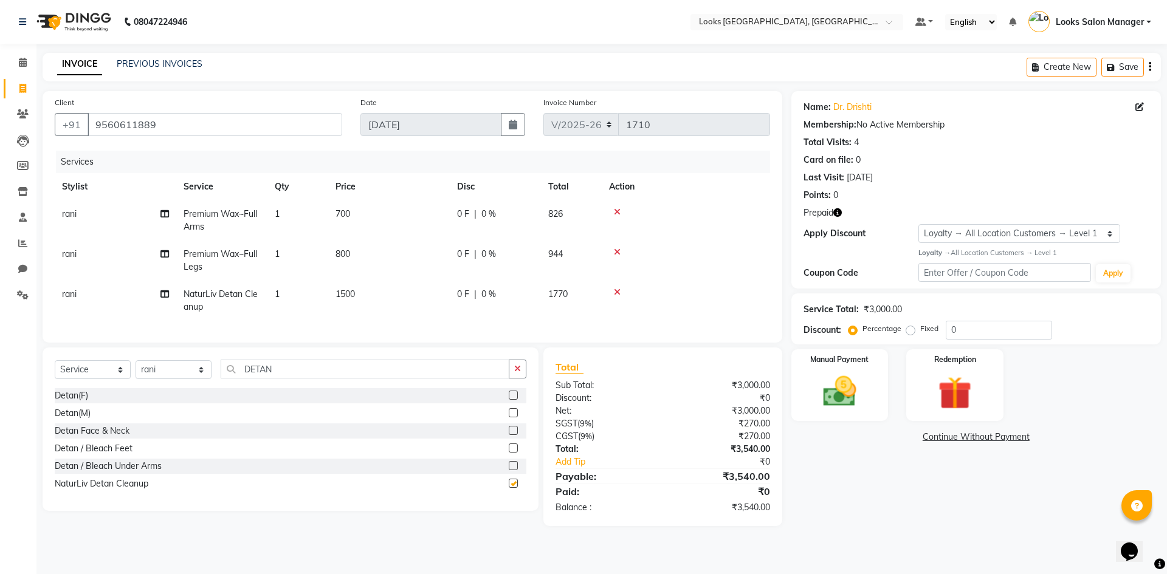
checkbox input "false"
click at [342, 376] on input "DETAN" at bounding box center [365, 369] width 289 height 19
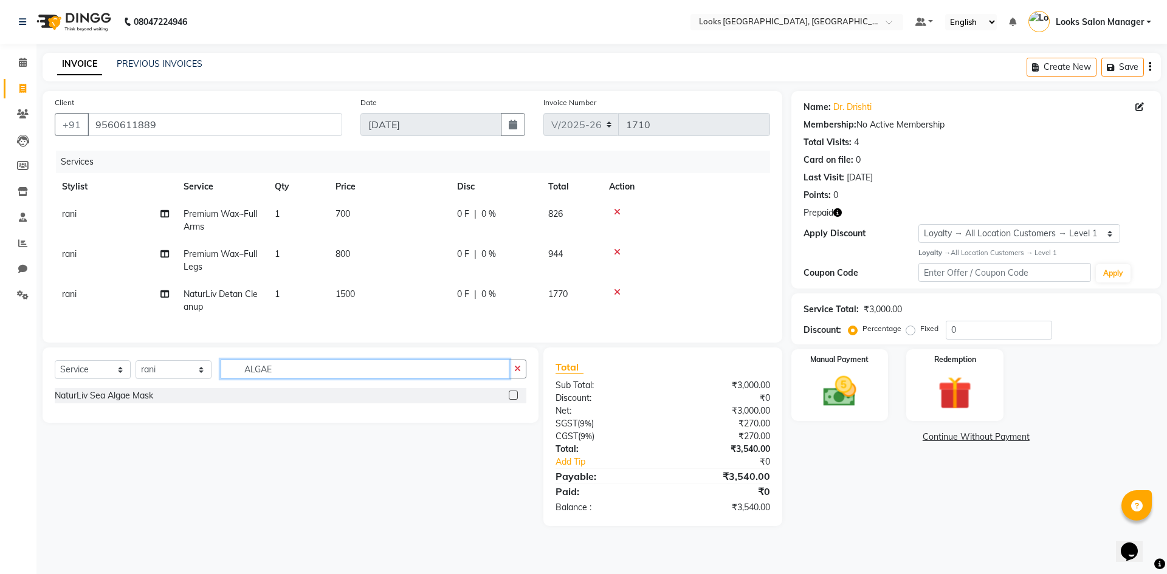
type input "ALGAE"
click at [513, 400] on label at bounding box center [513, 395] width 9 height 9
click at [513, 400] on input "checkbox" at bounding box center [513, 396] width 8 height 8
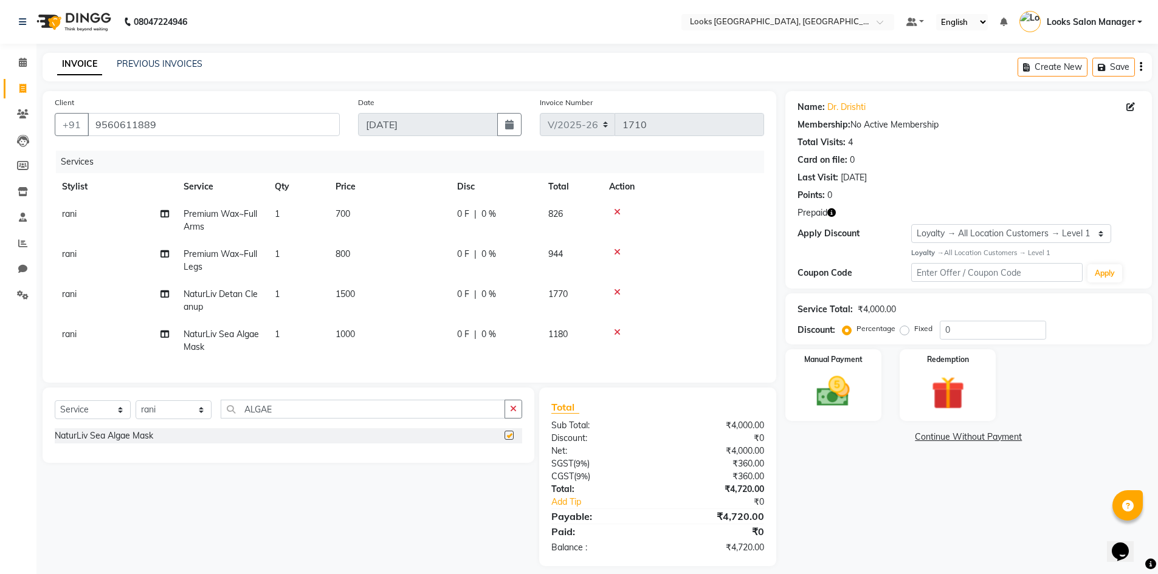
checkbox input "false"
click at [273, 419] on input "ALGAE" at bounding box center [363, 409] width 284 height 19
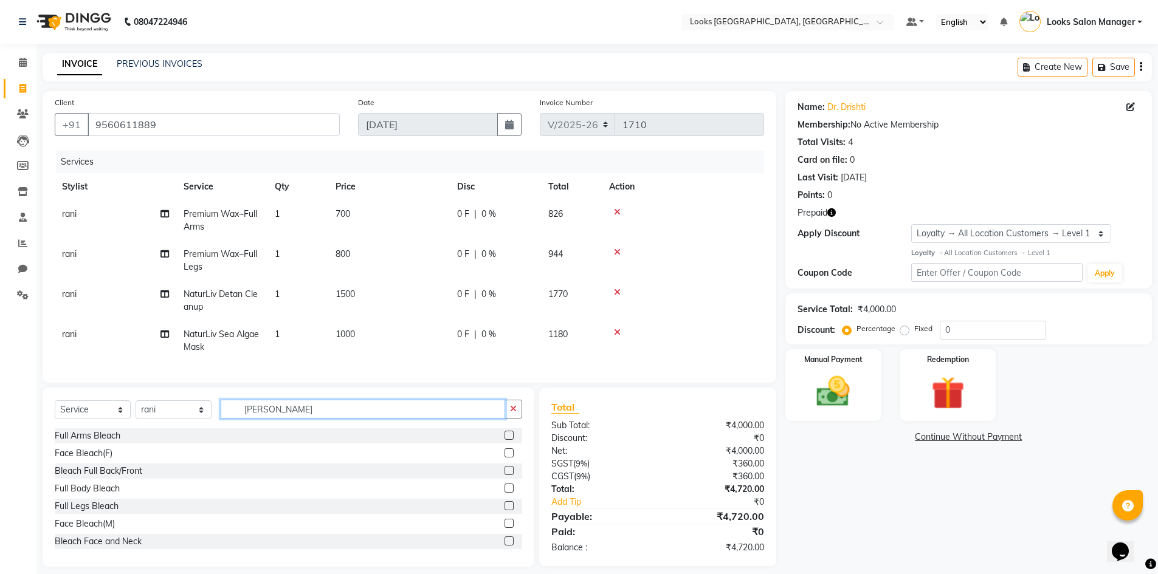
type input "BLEA"
click at [504, 458] on label at bounding box center [508, 452] width 9 height 9
click at [504, 458] on input "checkbox" at bounding box center [508, 454] width 8 height 8
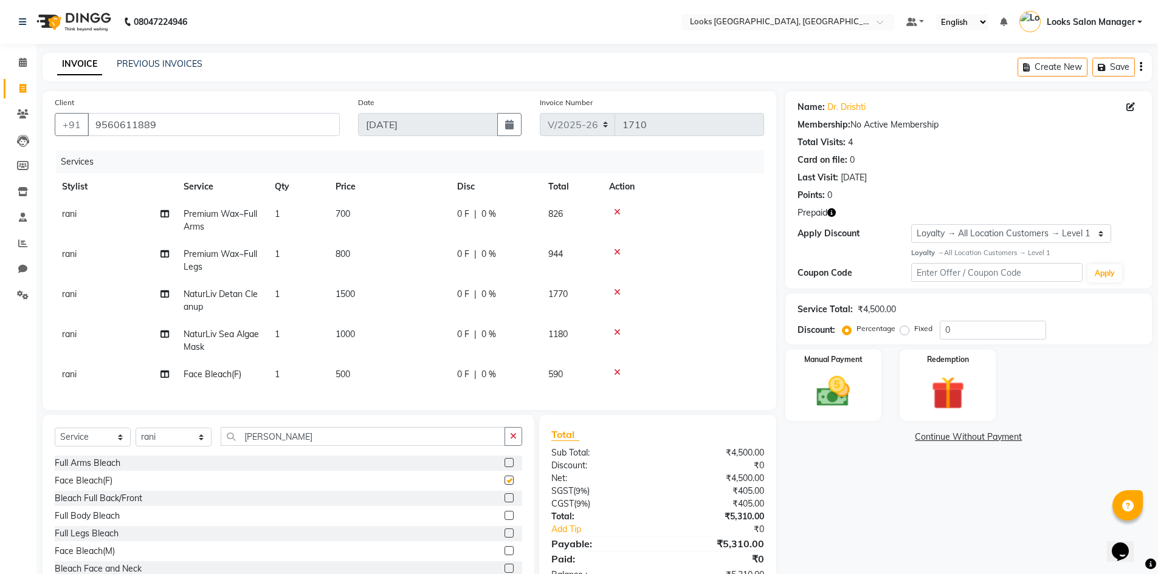
checkbox input "false"
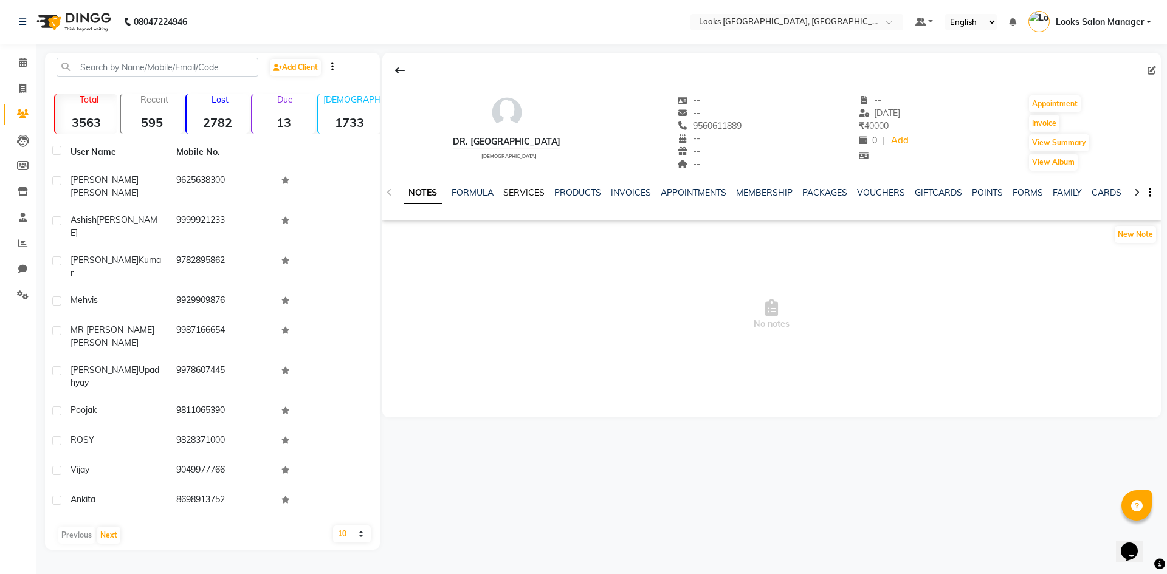
click at [529, 188] on link "SERVICES" at bounding box center [523, 192] width 41 height 11
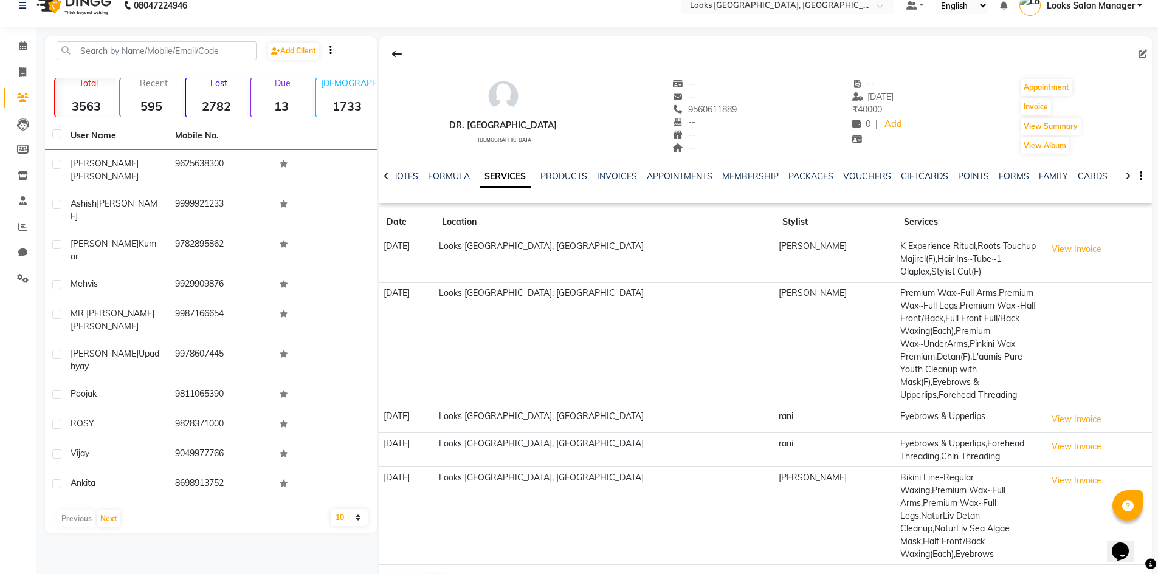
scroll to position [21, 0]
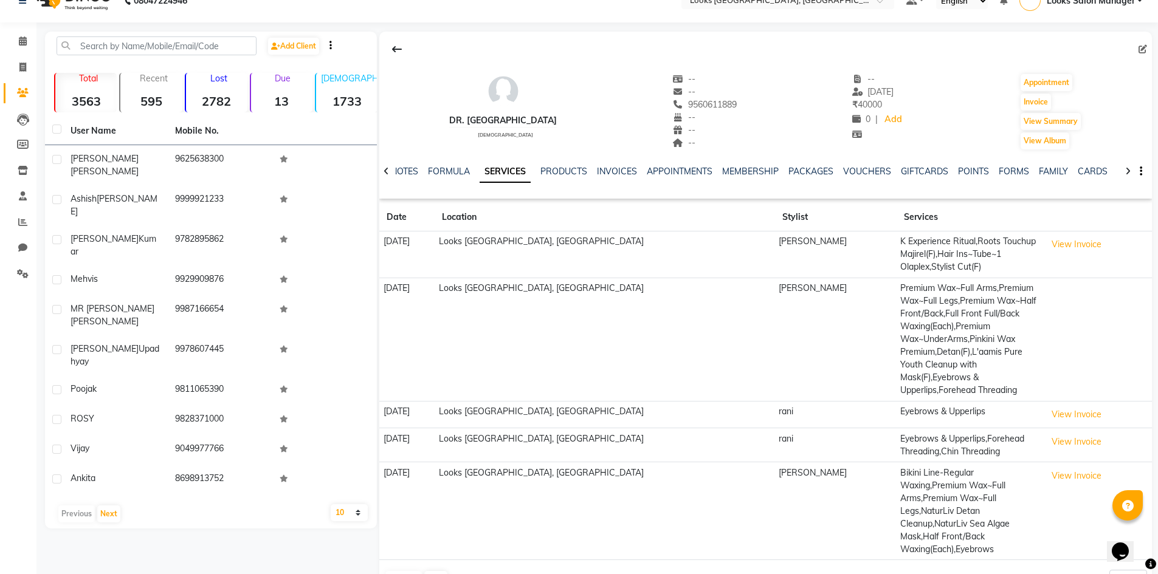
drag, startPoint x: 651, startPoint y: 105, endPoint x: 706, endPoint y: 110, distance: 55.0
click at [706, 110] on div "dr. drishti female -- -- 9560611889 Mobile No. -- -- -- -- 01-08-2025 ₹ 40000 0…" at bounding box center [765, 106] width 772 height 90
copy span "9560611889"
click at [15, 45] on span at bounding box center [22, 42] width 21 height 14
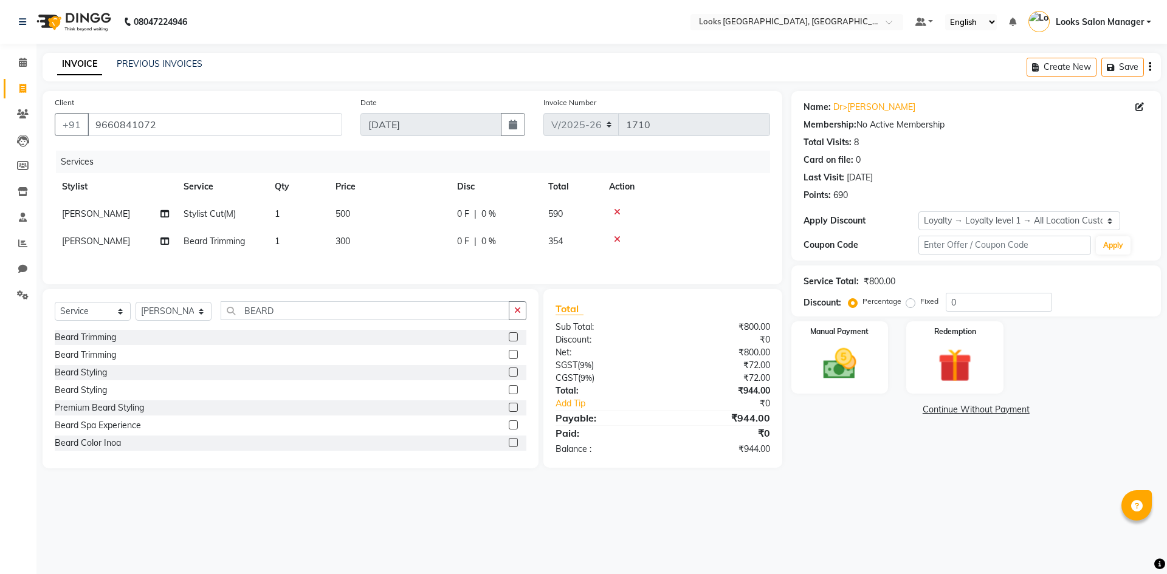
select select "4460"
select select "service"
select select "85710"
select select "1: Object"
click at [862, 356] on img at bounding box center [839, 364] width 57 height 40
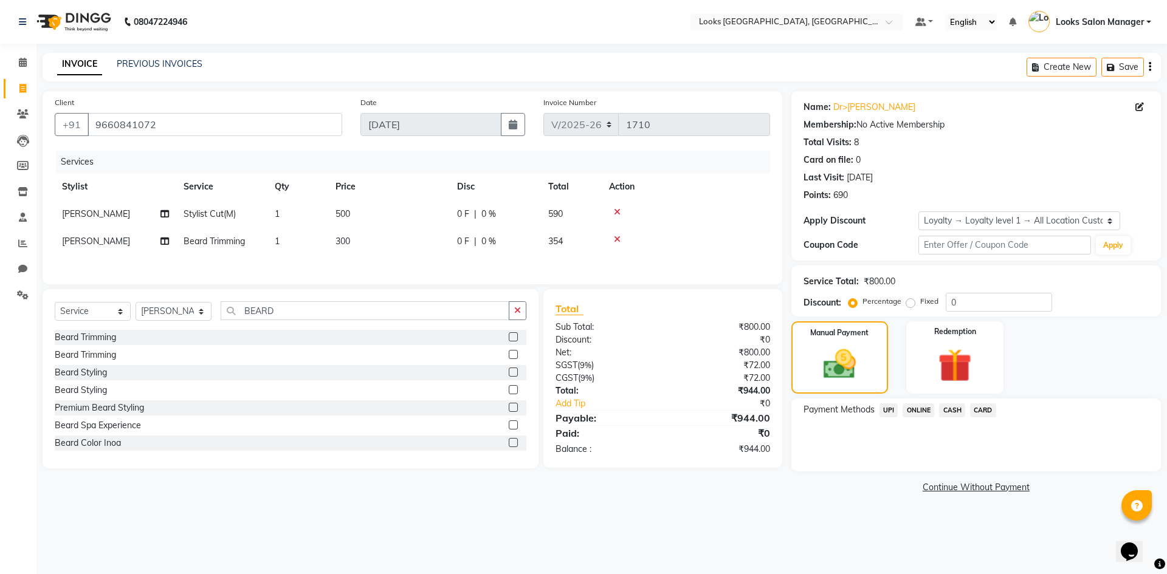
click at [949, 412] on span "CASH" at bounding box center [952, 410] width 26 height 14
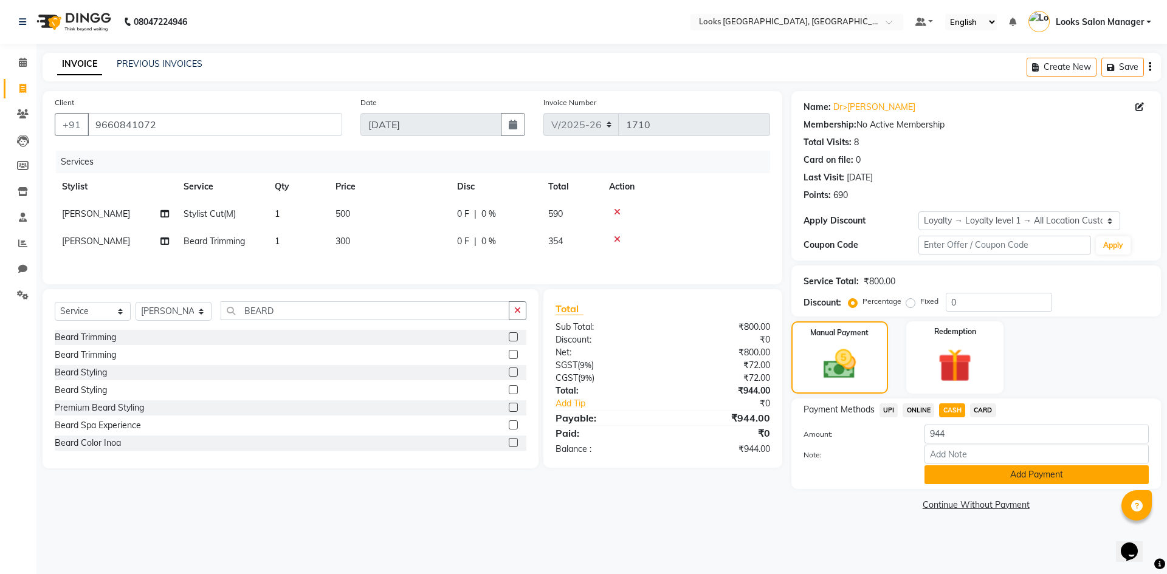
click at [970, 476] on button "Add Payment" at bounding box center [1036, 474] width 224 height 19
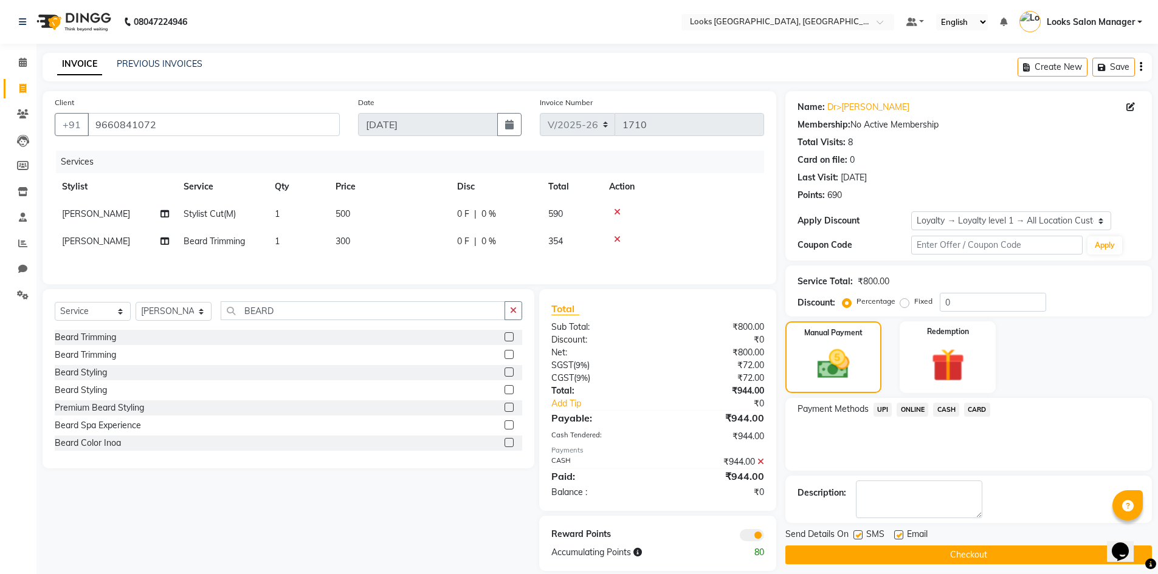
click at [862, 533] on label at bounding box center [857, 535] width 9 height 9
click at [861, 533] on input "checkbox" at bounding box center [857, 536] width 8 height 8
checkbox input "false"
click at [845, 549] on button "Checkout" at bounding box center [968, 555] width 366 height 19
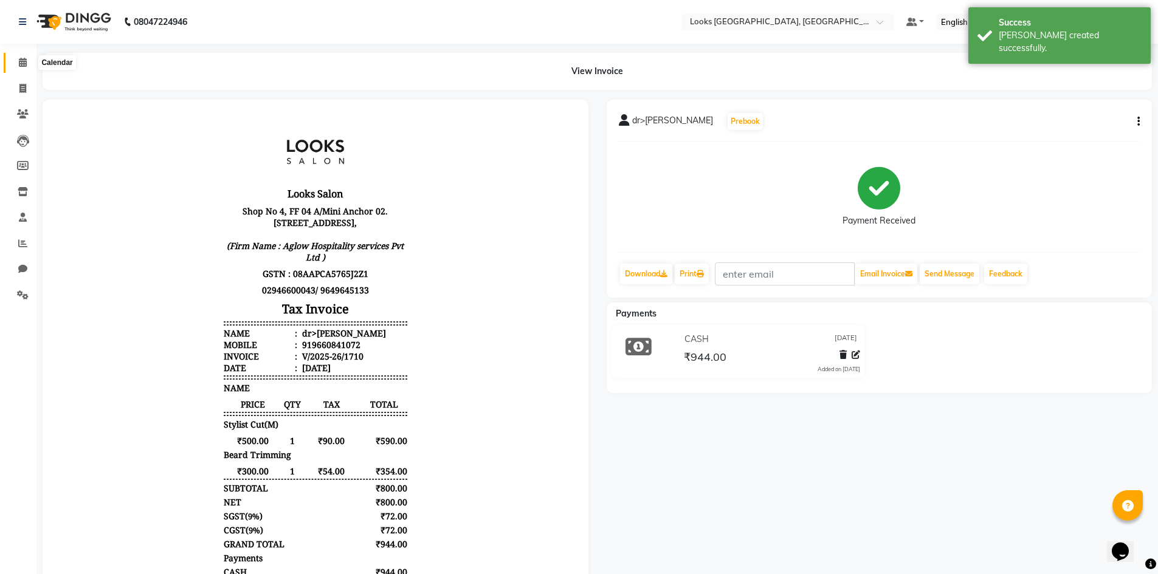
click at [30, 67] on span at bounding box center [22, 63] width 21 height 14
